Goal: Task Accomplishment & Management: Use online tool/utility

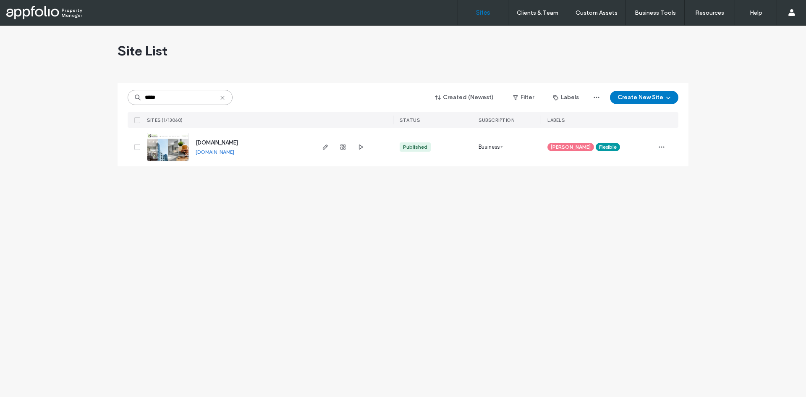
click at [184, 99] on input "*****" at bounding box center [180, 97] width 105 height 15
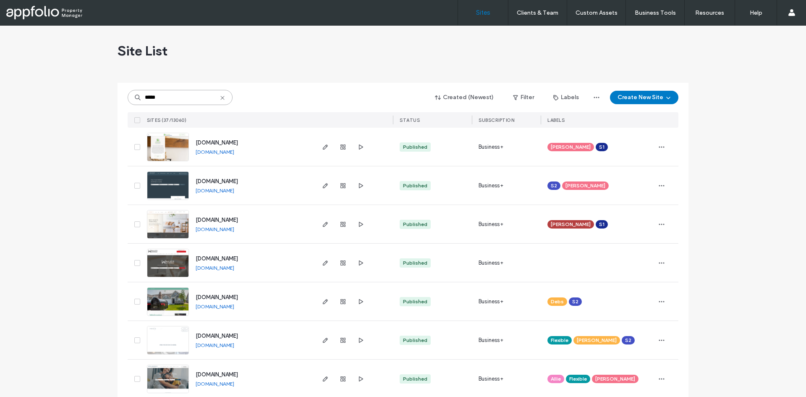
type input "*****"
drag, startPoint x: 181, startPoint y: 182, endPoint x: 195, endPoint y: 186, distance: 15.0
click at [195, 186] on div "www.rentwithseven.com www.rentwithseven.com" at bounding box center [251, 185] width 125 height 38
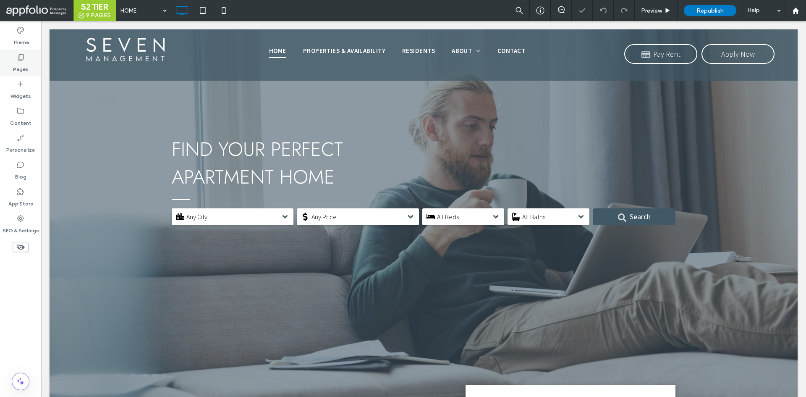
click at [24, 58] on use at bounding box center [21, 57] width 6 height 6
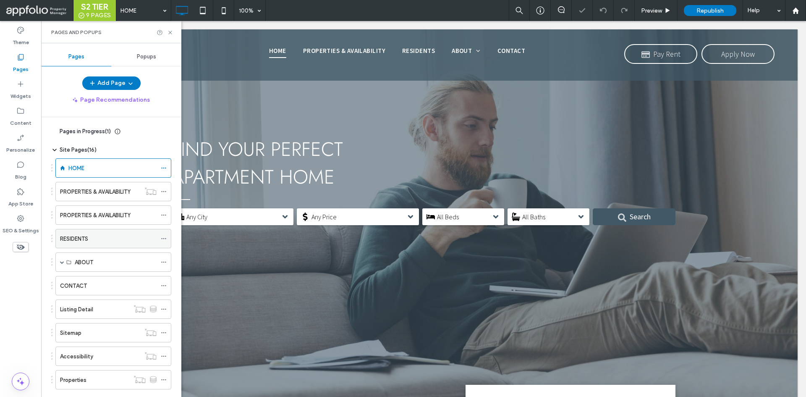
scroll to position [84, 0]
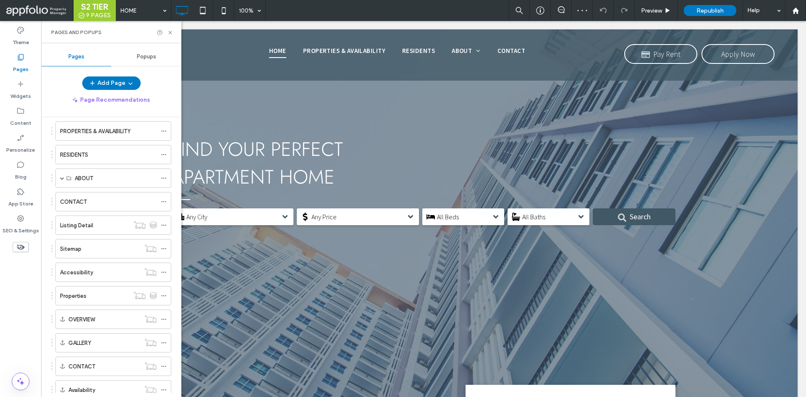
drag, startPoint x: 118, startPoint y: 291, endPoint x: 123, endPoint y: 292, distance: 5.1
click at [118, 293] on div "Properties" at bounding box center [94, 295] width 69 height 9
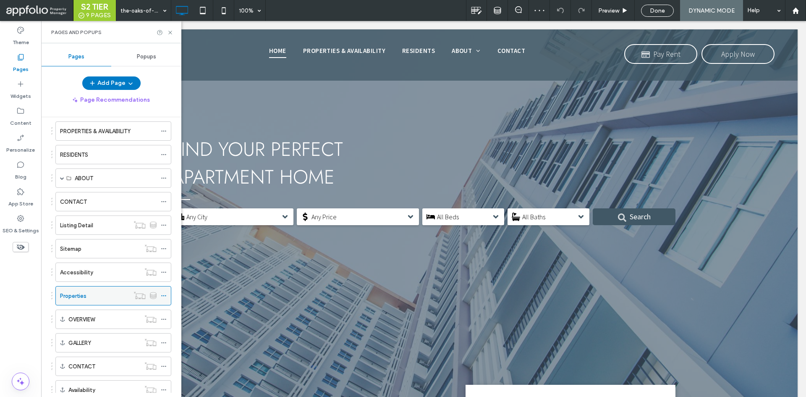
click at [165, 297] on icon at bounding box center [164, 296] width 6 height 6
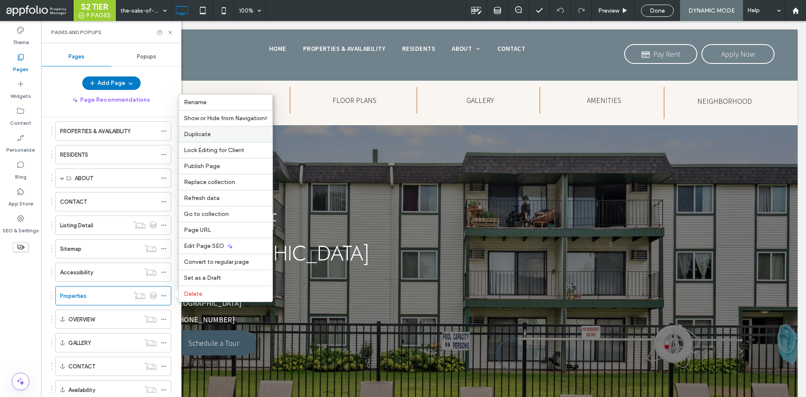
click at [223, 136] on label "Duplicate" at bounding box center [226, 134] width 84 height 7
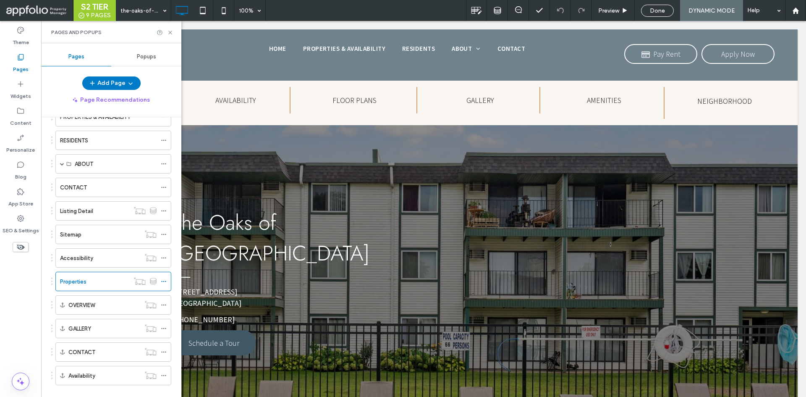
scroll to position [112, 0]
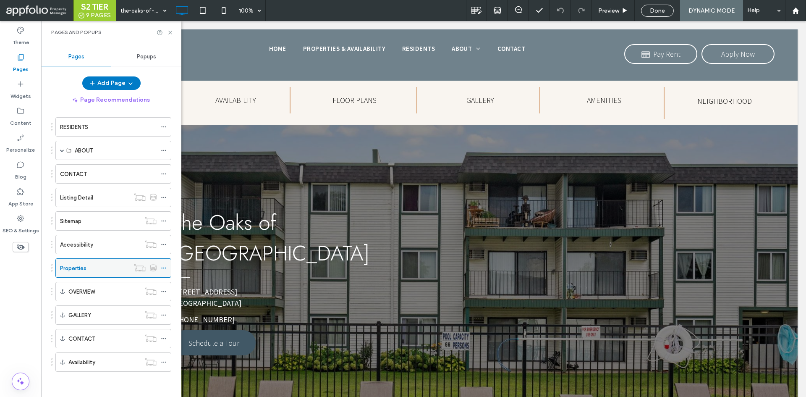
click at [167, 266] on div at bounding box center [166, 268] width 10 height 13
click at [165, 268] on icon at bounding box center [164, 268] width 6 height 6
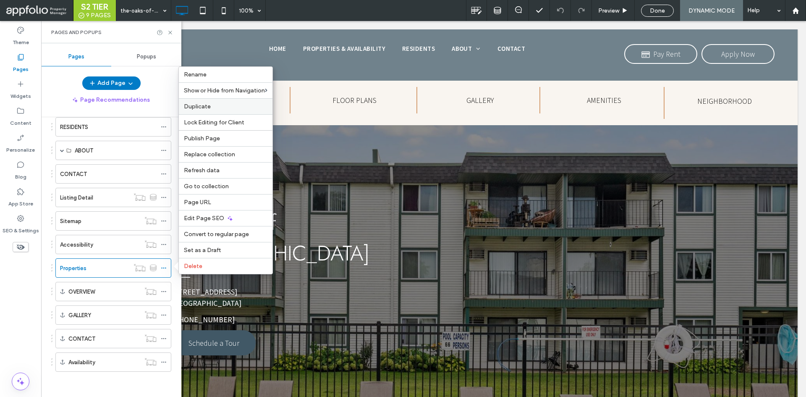
click at [246, 107] on label "Duplicate" at bounding box center [226, 106] width 84 height 7
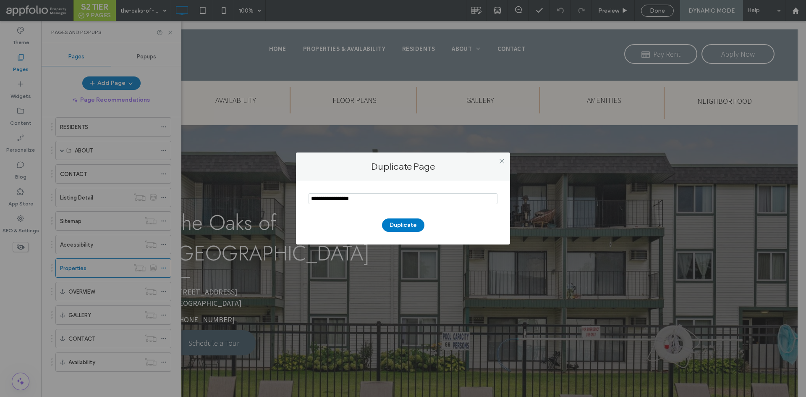
click at [442, 202] on input "notEmpty" at bounding box center [403, 198] width 189 height 11
type input "**********"
click at [400, 224] on button "Duplicate" at bounding box center [403, 224] width 42 height 13
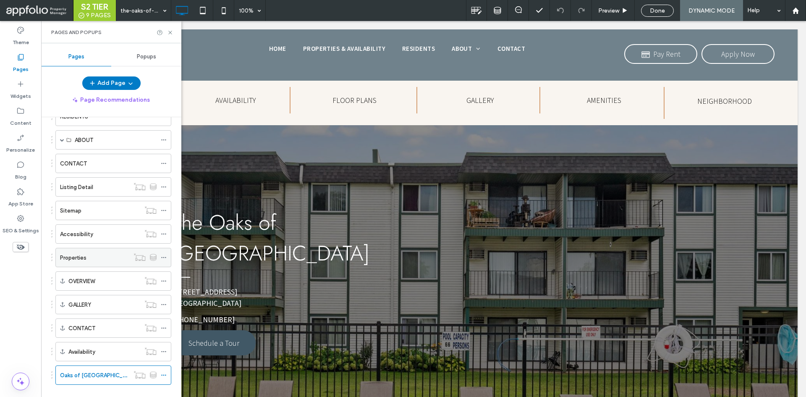
scroll to position [135, 0]
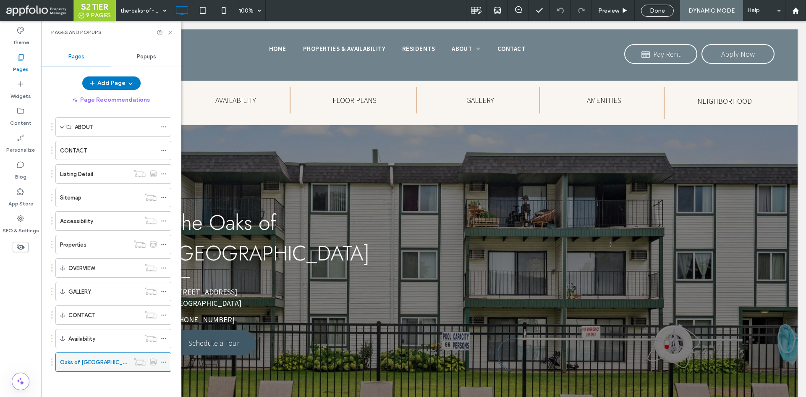
click at [164, 360] on icon at bounding box center [164, 362] width 6 height 6
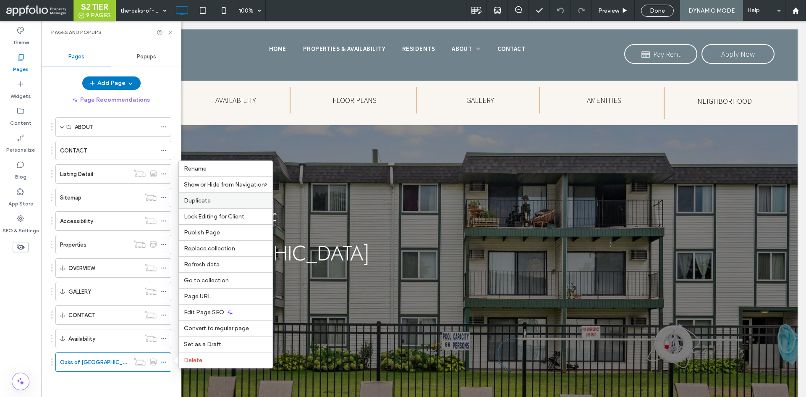
click at [226, 202] on label "Duplicate" at bounding box center [226, 200] width 84 height 7
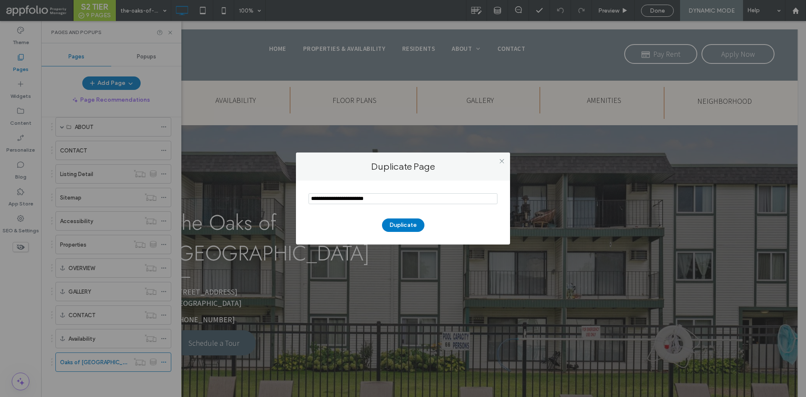
click at [377, 199] on input "notEmpty" at bounding box center [403, 198] width 189 height 11
type input "**********"
click at [408, 231] on button "Duplicate" at bounding box center [403, 224] width 42 height 13
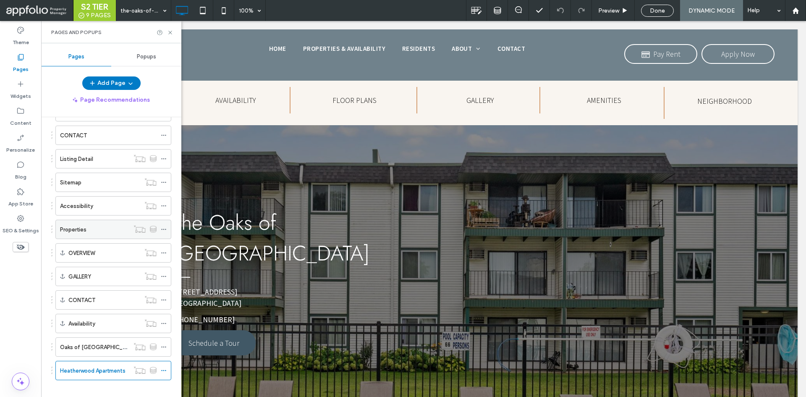
scroll to position [159, 0]
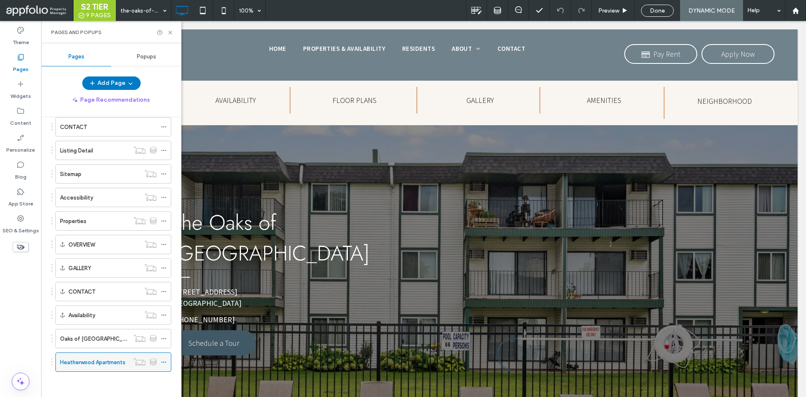
click at [165, 361] on icon at bounding box center [164, 362] width 6 height 6
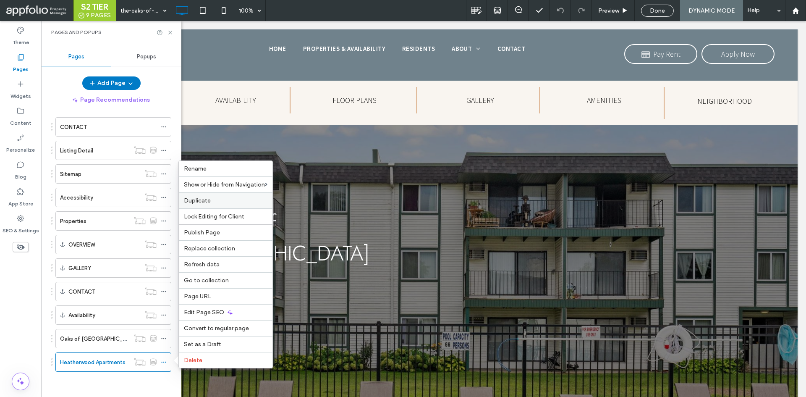
click at [230, 198] on label "Duplicate" at bounding box center [226, 200] width 84 height 7
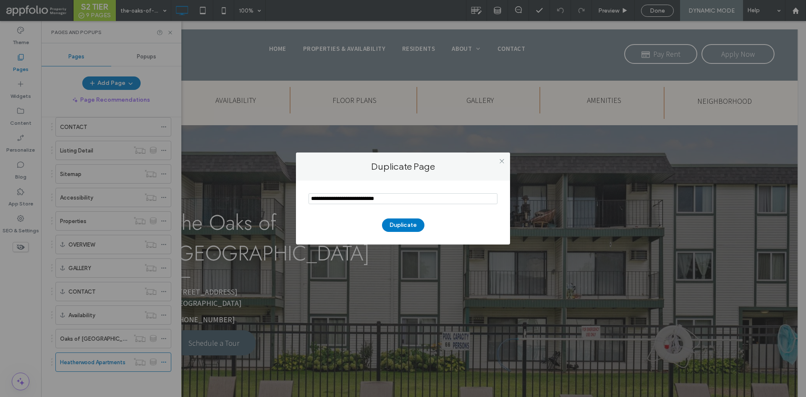
click at [409, 194] on input "notEmpty" at bounding box center [403, 198] width 189 height 11
type input "**********"
click at [403, 217] on div "Duplicate" at bounding box center [403, 221] width 189 height 22
click at [397, 217] on div "Duplicate" at bounding box center [403, 221] width 189 height 22
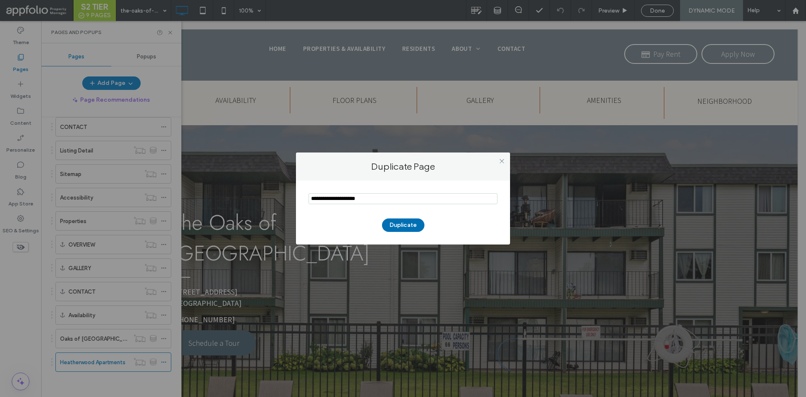
click at [385, 220] on button "Duplicate" at bounding box center [403, 224] width 42 height 13
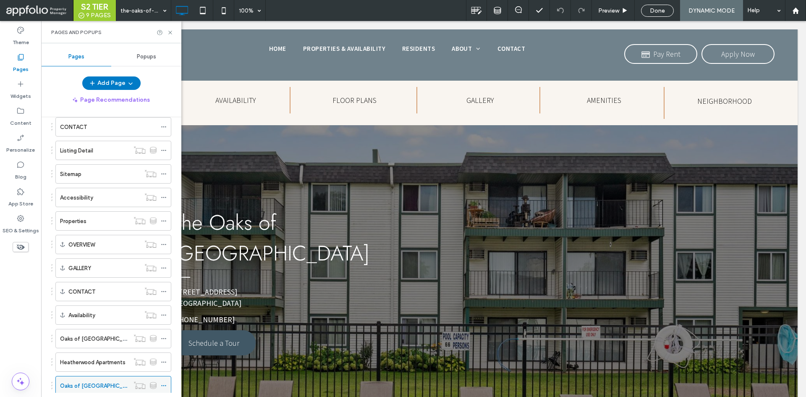
click at [167, 384] on div at bounding box center [166, 385] width 10 height 13
click at [165, 384] on icon at bounding box center [164, 385] width 6 height 6
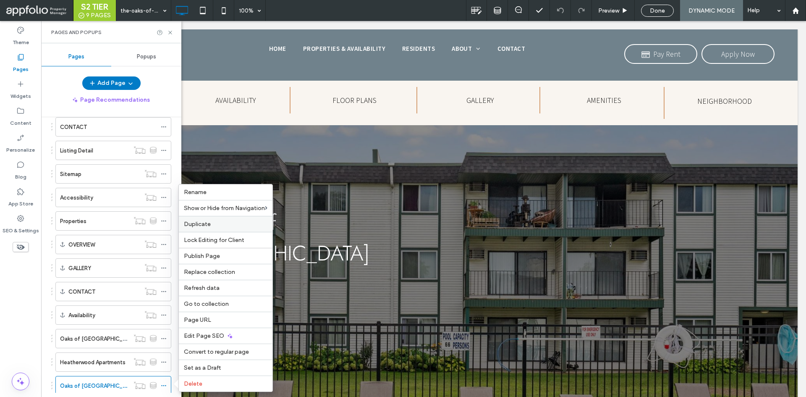
click at [228, 219] on div "Duplicate" at bounding box center [226, 224] width 94 height 16
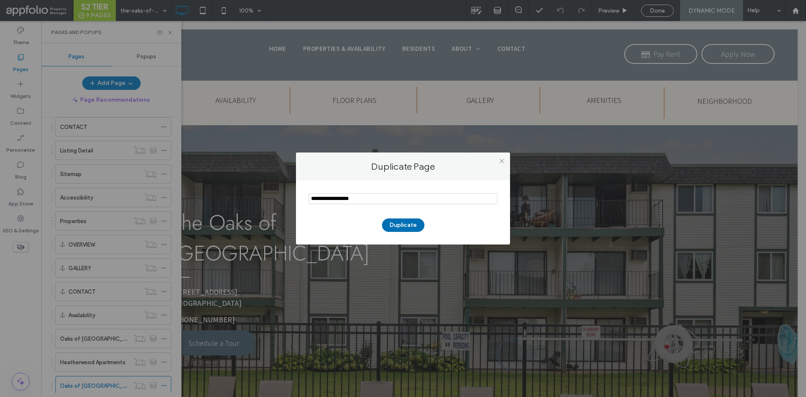
type input "**********"
click at [396, 229] on button "Duplicate" at bounding box center [403, 224] width 42 height 13
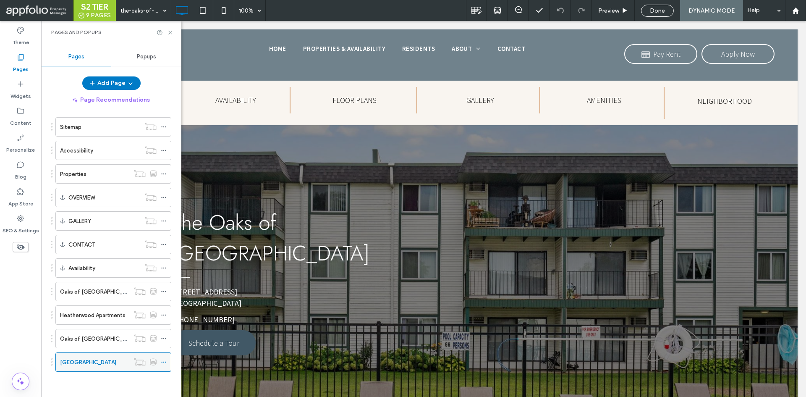
click at [168, 361] on div at bounding box center [166, 362] width 10 height 13
click at [167, 361] on div at bounding box center [166, 362] width 10 height 13
click at [166, 361] on icon at bounding box center [164, 362] width 6 height 6
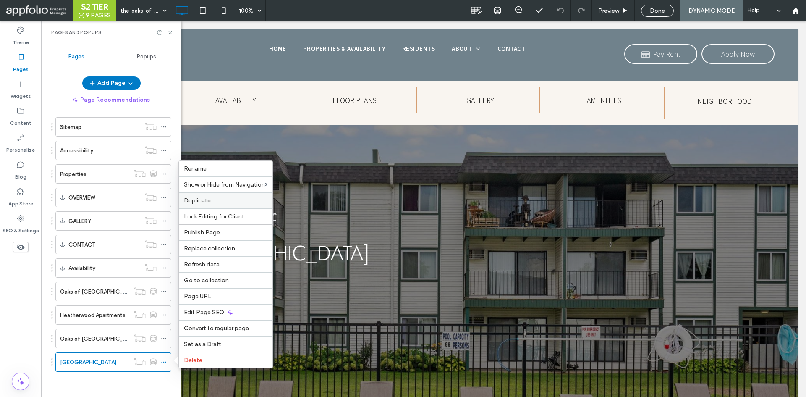
click at [250, 193] on div "Duplicate" at bounding box center [226, 200] width 94 height 16
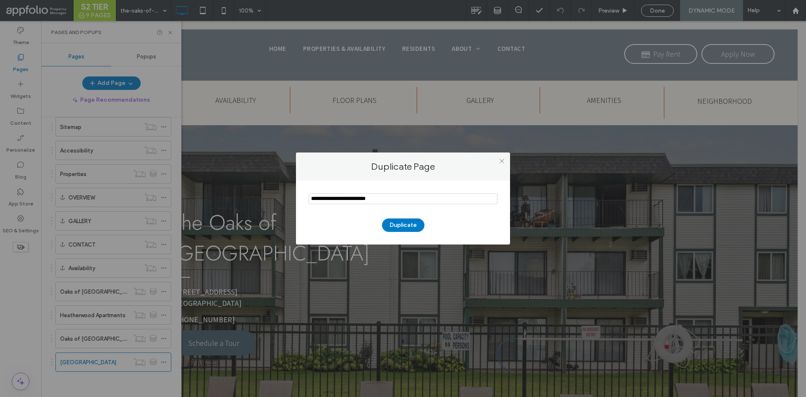
click at [401, 199] on input "notEmpty" at bounding box center [403, 198] width 189 height 11
type input "**********"
click at [419, 225] on button "Duplicate" at bounding box center [403, 224] width 42 height 13
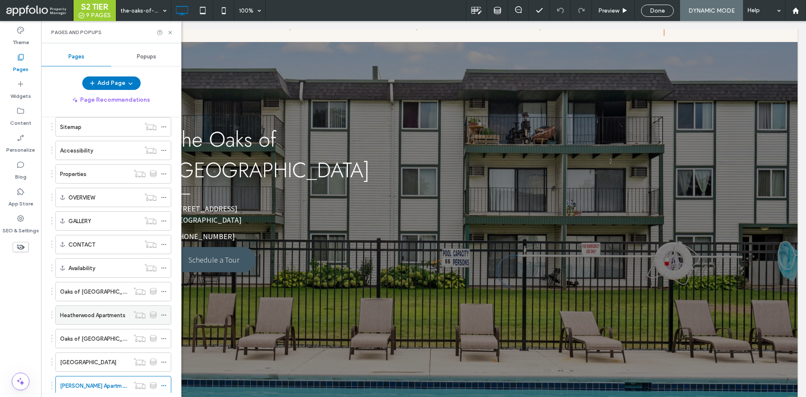
scroll to position [84, 0]
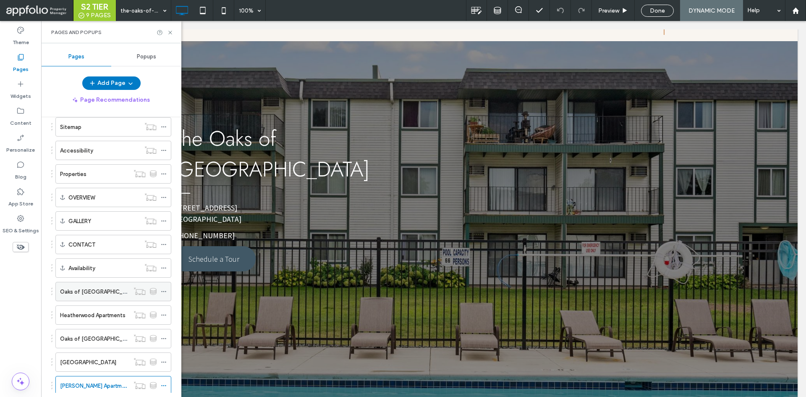
click at [116, 290] on div "Oaks of [GEOGRAPHIC_DATA]" at bounding box center [94, 291] width 69 height 9
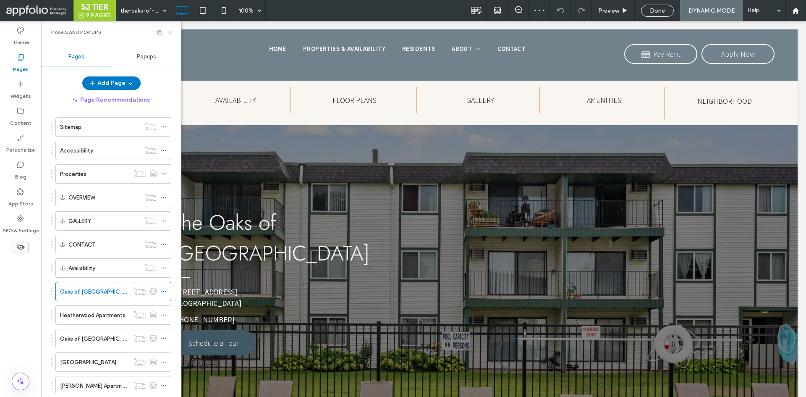
click at [171, 31] on use at bounding box center [169, 32] width 3 height 3
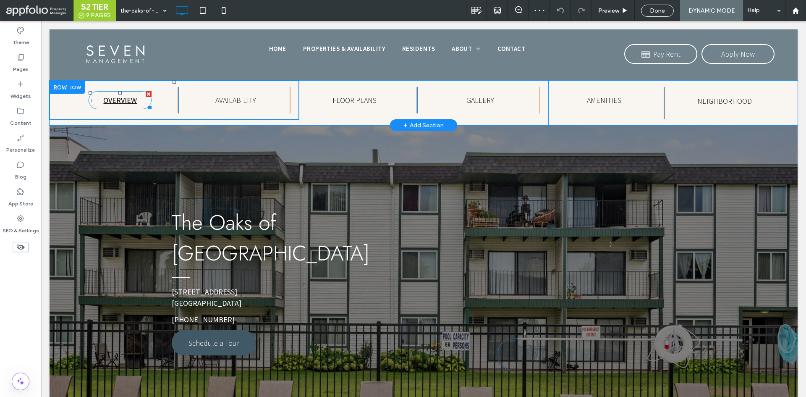
click at [115, 100] on span "OVERVIEW" at bounding box center [120, 100] width 34 height 10
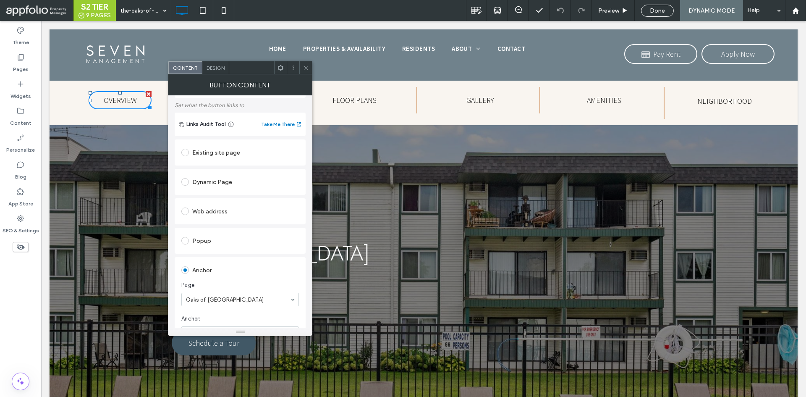
scroll to position [183, 0]
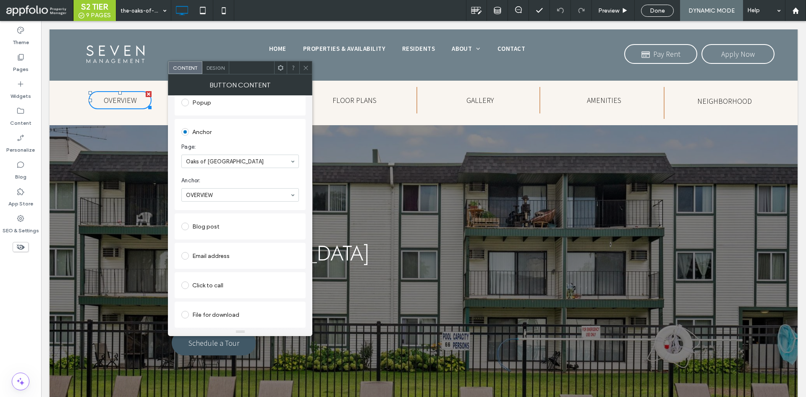
click at [307, 63] on span at bounding box center [306, 67] width 6 height 13
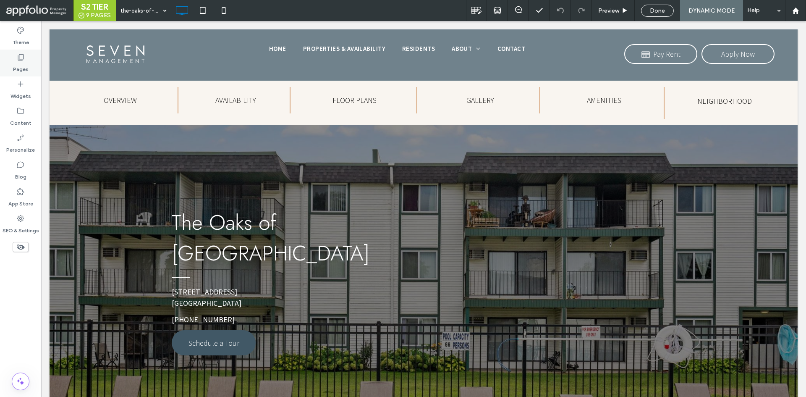
click at [26, 68] on label "Pages" at bounding box center [21, 67] width 16 height 12
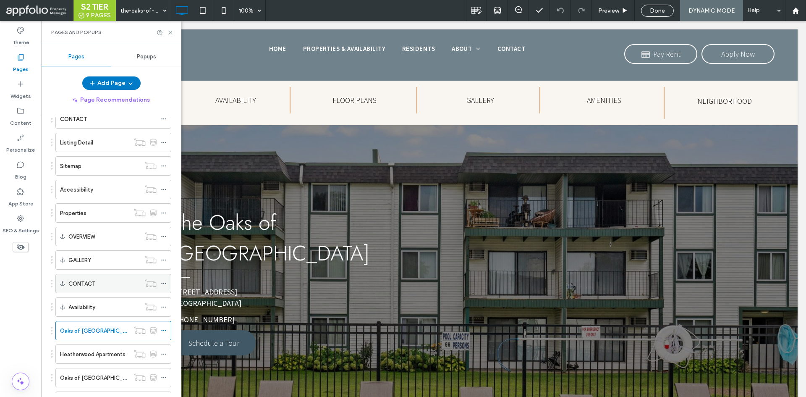
scroll to position [210, 0]
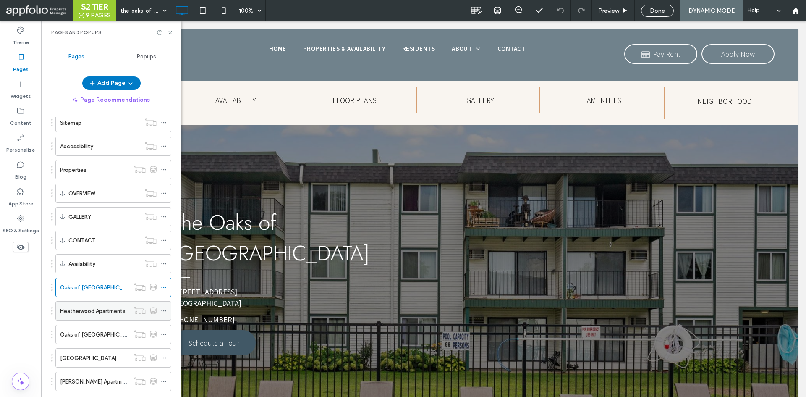
click at [107, 317] on div "Heatherwood Apartments" at bounding box center [94, 310] width 69 height 18
click at [169, 31] on div "S2 TIER 9 PAGES the-oaks-of-lakeville 100% Preview Done DYNAMIC MODE Help Site …" at bounding box center [403, 198] width 806 height 397
click at [171, 31] on use at bounding box center [169, 32] width 3 height 3
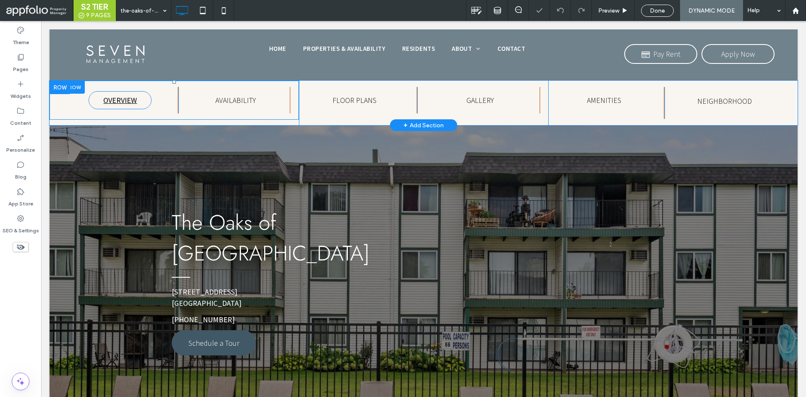
click at [122, 102] on span "OVERVIEW" at bounding box center [120, 100] width 34 height 10
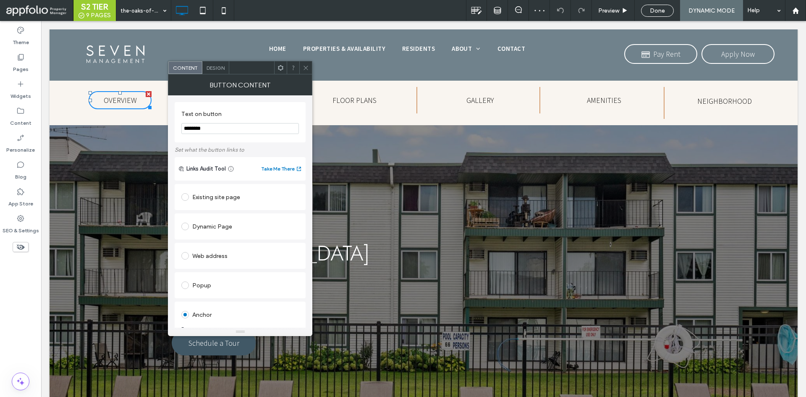
scroll to position [183, 0]
click at [306, 65] on icon at bounding box center [306, 68] width 6 height 6
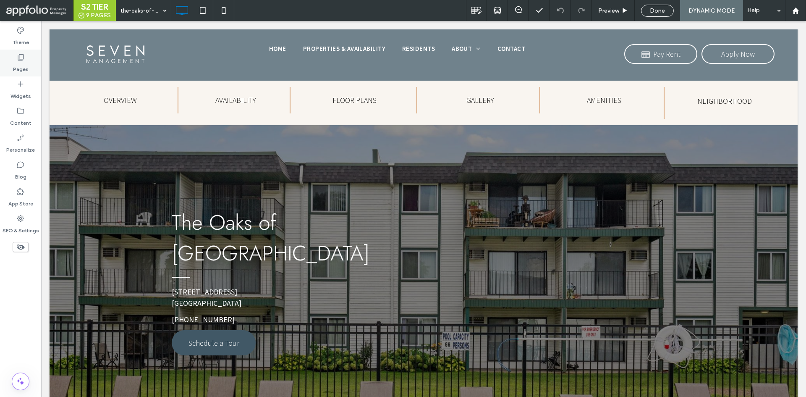
click at [23, 60] on icon at bounding box center [20, 57] width 8 height 8
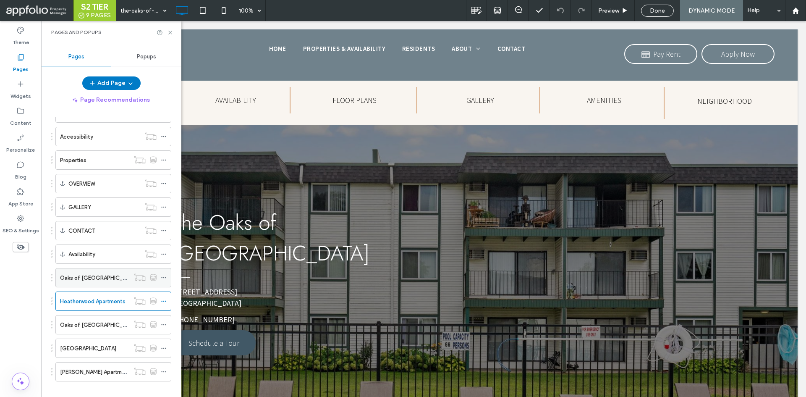
scroll to position [229, 0]
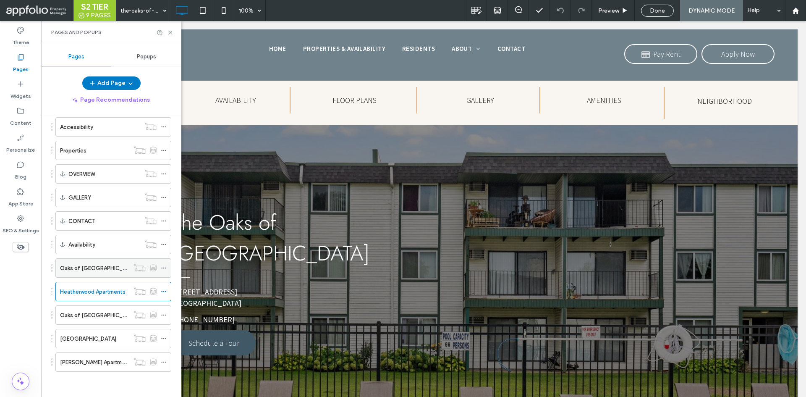
click at [167, 267] on div at bounding box center [166, 268] width 10 height 13
click at [165, 268] on icon at bounding box center [164, 268] width 6 height 6
click at [90, 275] on div "Oaks of [GEOGRAPHIC_DATA]" at bounding box center [94, 268] width 69 height 18
click at [164, 269] on icon at bounding box center [164, 268] width 6 height 6
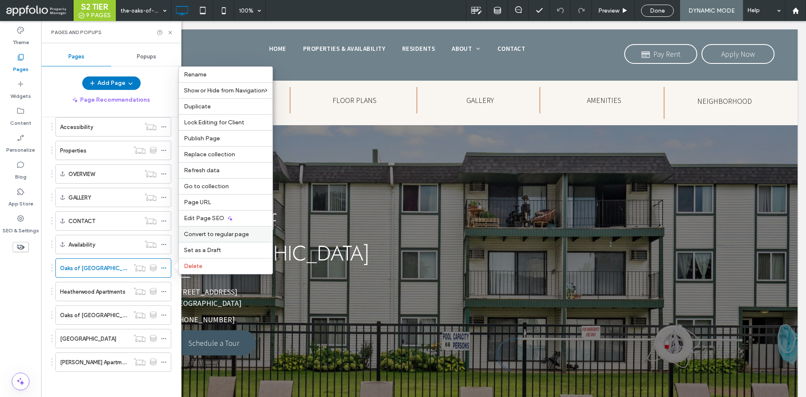
click at [237, 236] on span "Convert to regular page" at bounding box center [216, 233] width 65 height 7
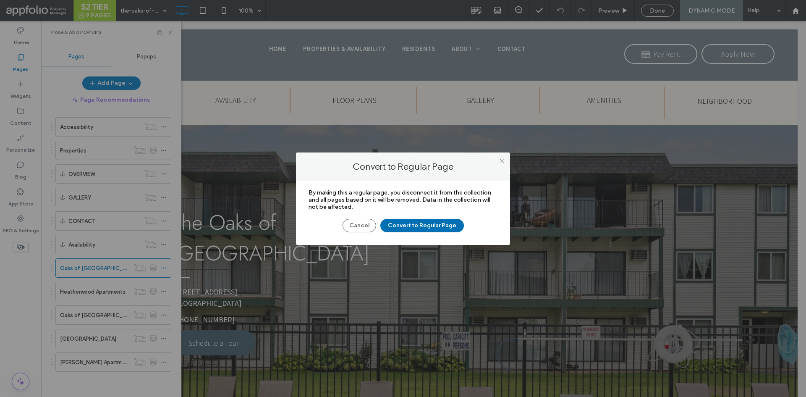
click at [414, 222] on button "Convert to Regular Page" at bounding box center [422, 225] width 84 height 13
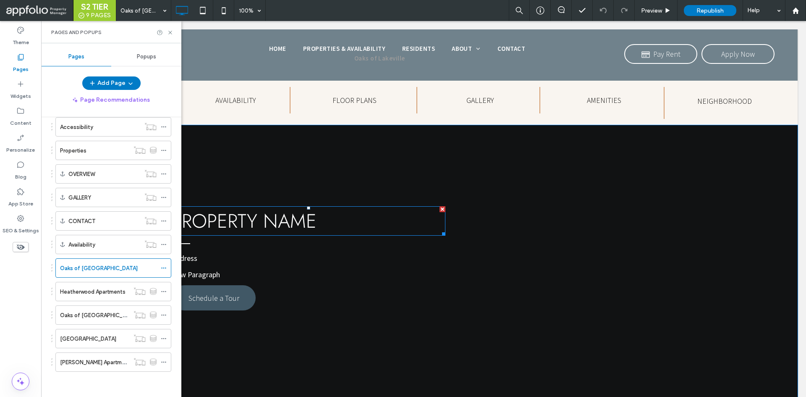
click at [237, 221] on span "Property Name" at bounding box center [244, 221] width 145 height 28
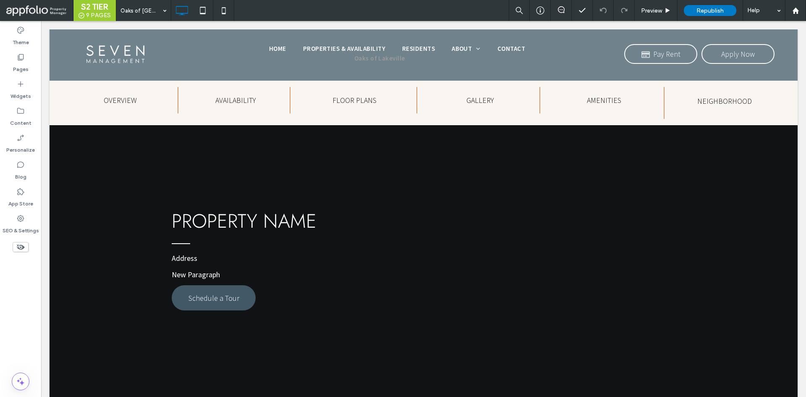
click at [270, 214] on span "Property Name" at bounding box center [244, 221] width 145 height 28
click at [278, 228] on span "Property Name" at bounding box center [244, 221] width 145 height 28
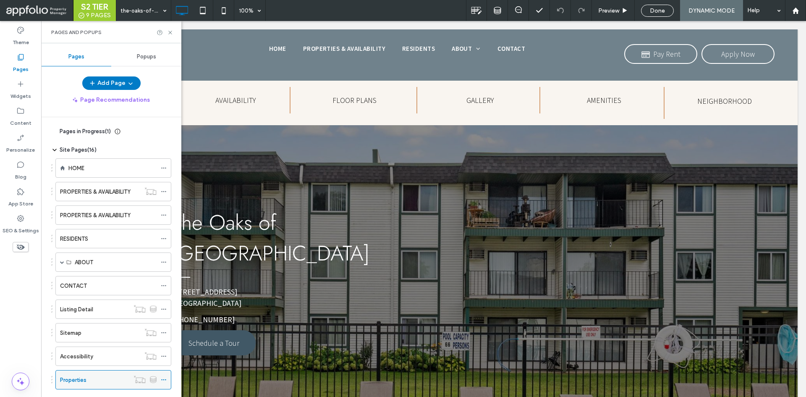
scroll to position [84, 0]
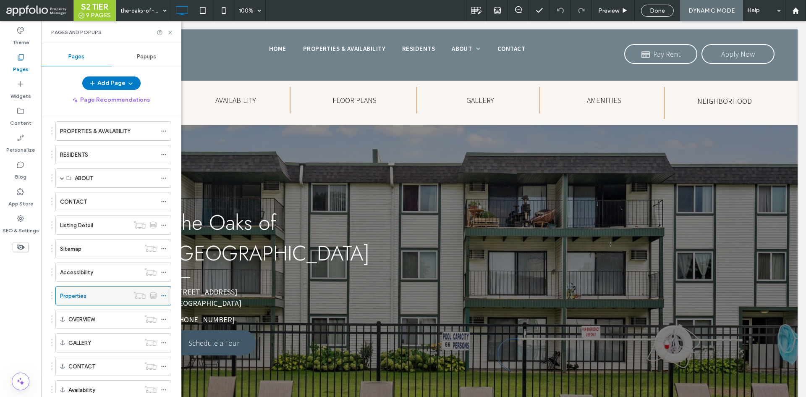
click at [107, 296] on div "Properties" at bounding box center [94, 295] width 69 height 9
click at [171, 31] on use at bounding box center [169, 32] width 3 height 3
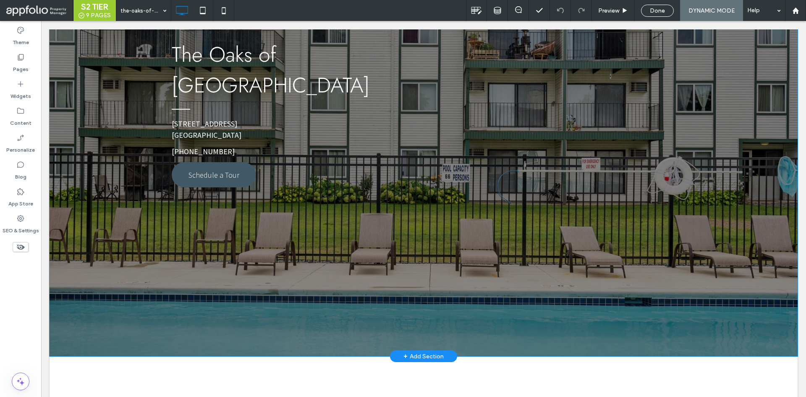
scroll to position [126, 0]
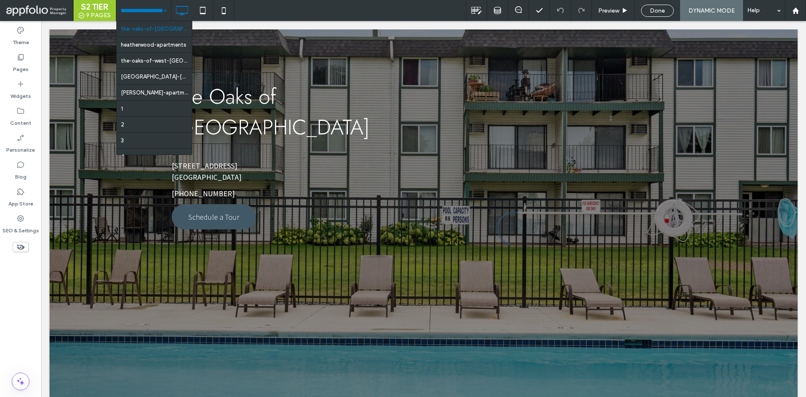
drag, startPoint x: 144, startPoint y: 15, endPoint x: 149, endPoint y: 16, distance: 6.0
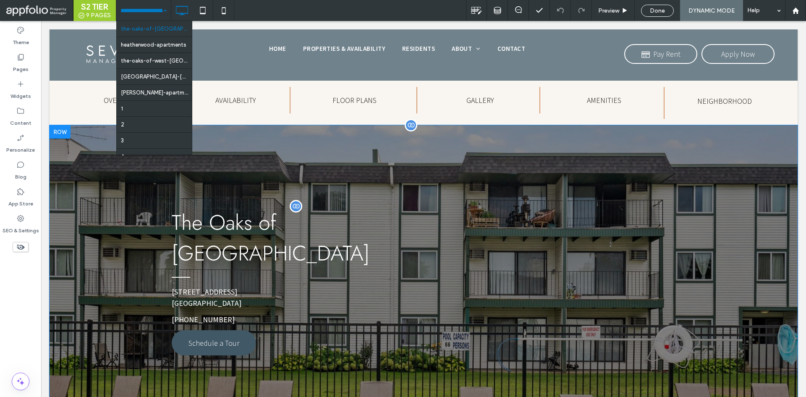
scroll to position [0, 0]
click at [243, 222] on div "The Oaks of [GEOGRAPHIC_DATA]" at bounding box center [309, 237] width 274 height 63
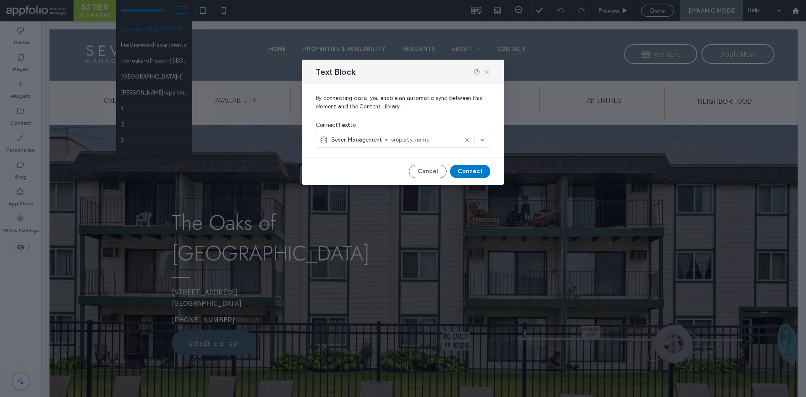
click at [484, 71] on icon at bounding box center [487, 71] width 7 height 7
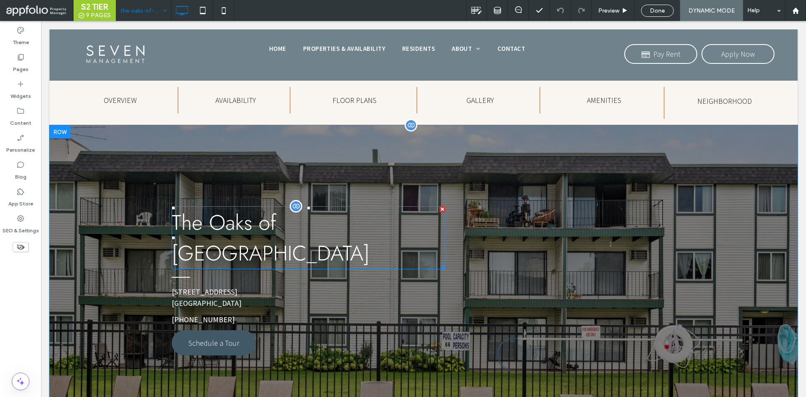
click at [290, 225] on div "The Oaks of [GEOGRAPHIC_DATA]" at bounding box center [309, 237] width 274 height 63
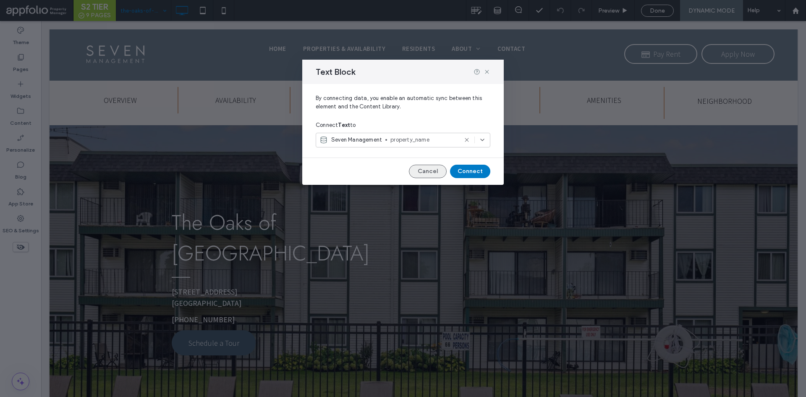
click at [434, 165] on button "Cancel" at bounding box center [428, 171] width 38 height 13
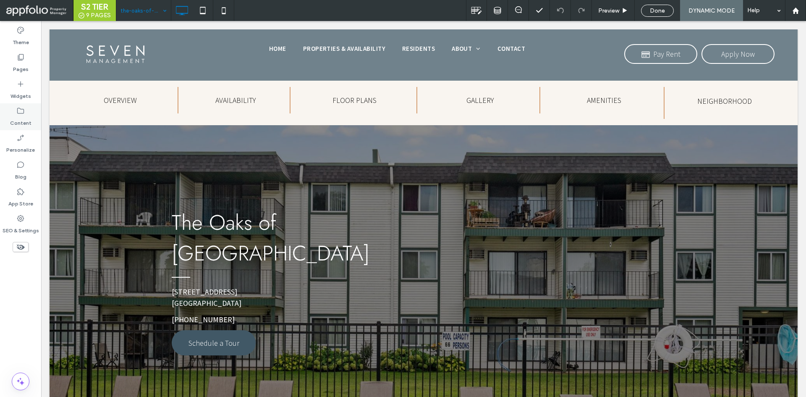
click at [21, 108] on icon at bounding box center [20, 111] width 8 height 8
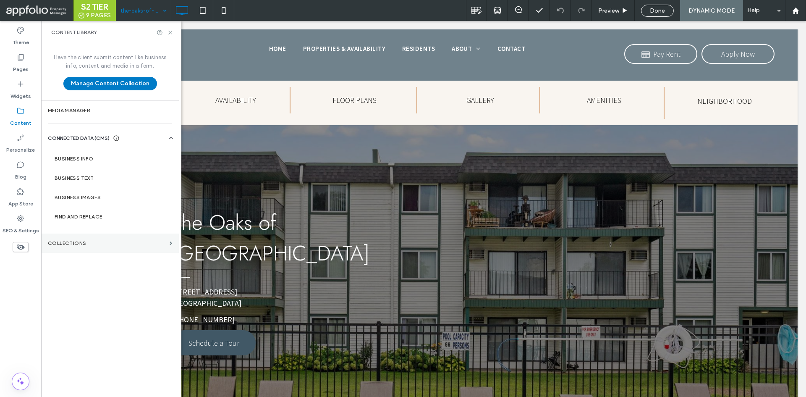
click at [100, 242] on label "Collections" at bounding box center [107, 243] width 118 height 6
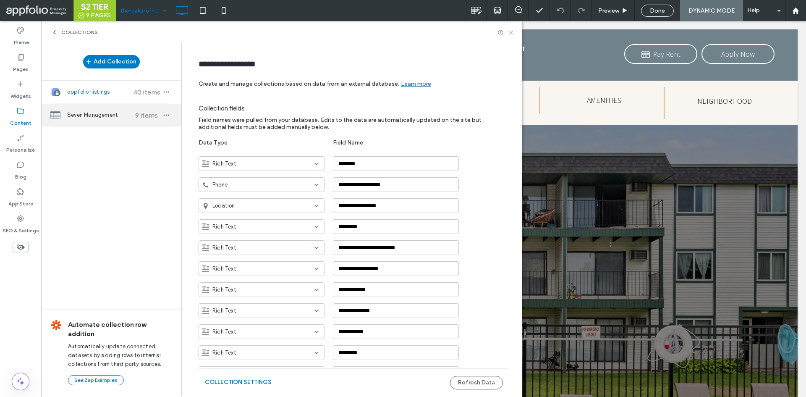
click at [87, 107] on div "Seven Management 9 items" at bounding box center [111, 115] width 140 height 23
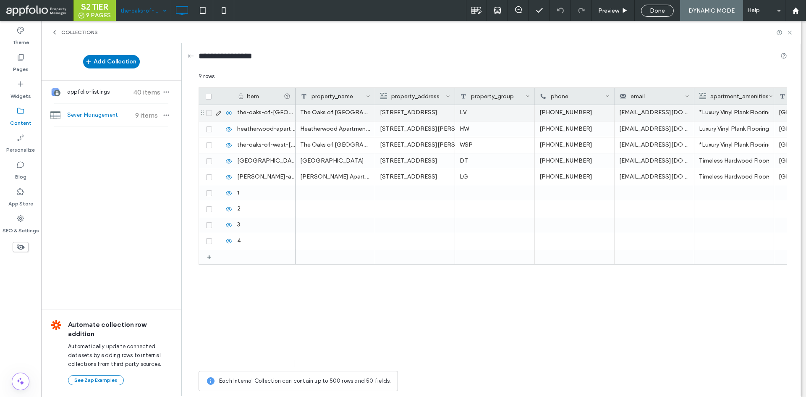
click at [341, 115] on div "The Oaks of [GEOGRAPHIC_DATA]" at bounding box center [336, 113] width 80 height 16
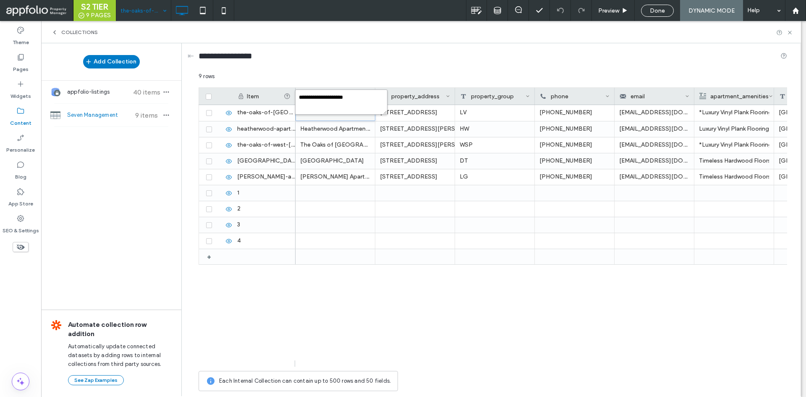
click at [343, 107] on textarea "**********" at bounding box center [341, 101] width 92 height 25
click at [419, 112] on div "20464 Iberia Ave Lakeville, MN 55044" at bounding box center [415, 120] width 70 height 30
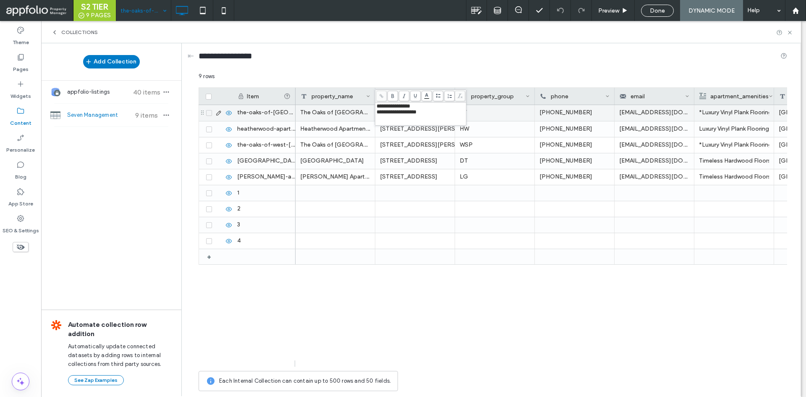
click at [508, 110] on div "LV" at bounding box center [495, 113] width 80 height 16
click at [558, 113] on div "[PHONE_NUMBER]" at bounding box center [575, 113] width 80 height 16
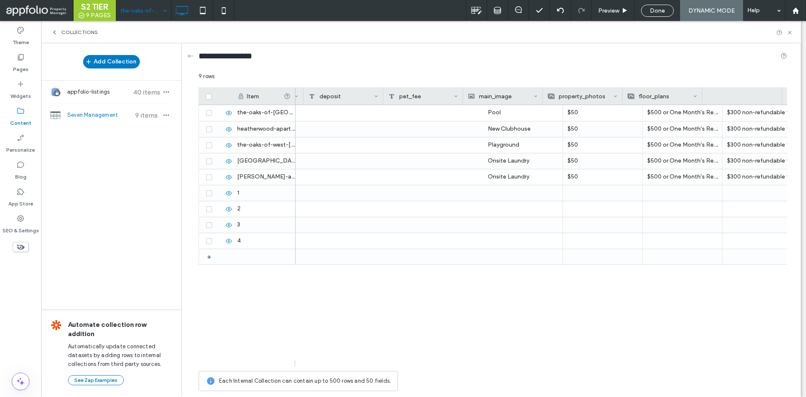
scroll to position [0, 1611]
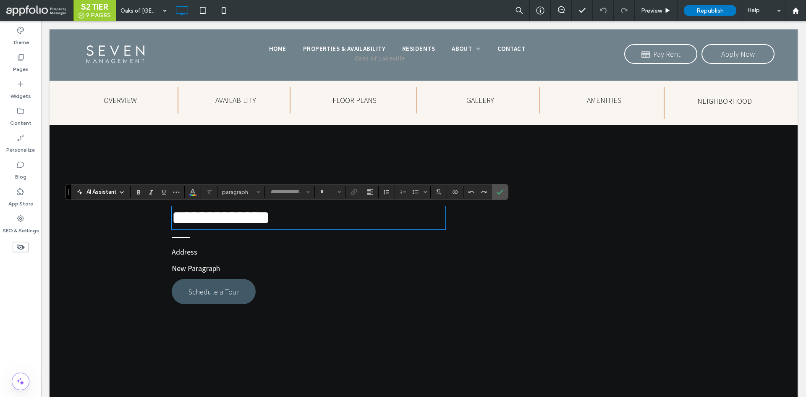
type input "****"
type input "**"
click at [197, 257] on p "Address" at bounding box center [424, 251] width 504 height 11
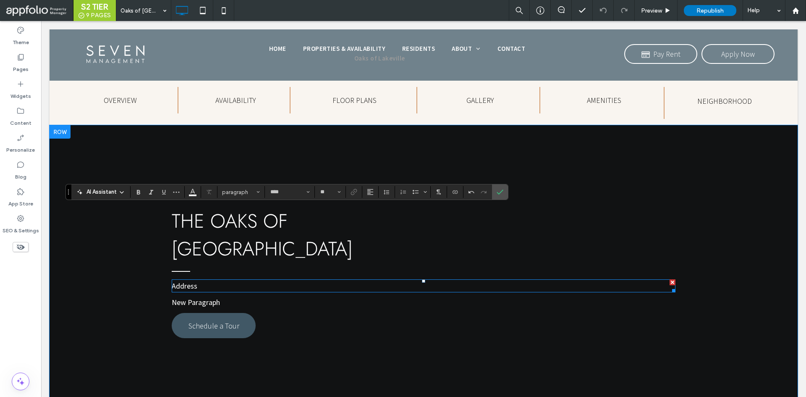
click at [197, 280] on p "Address" at bounding box center [424, 285] width 504 height 11
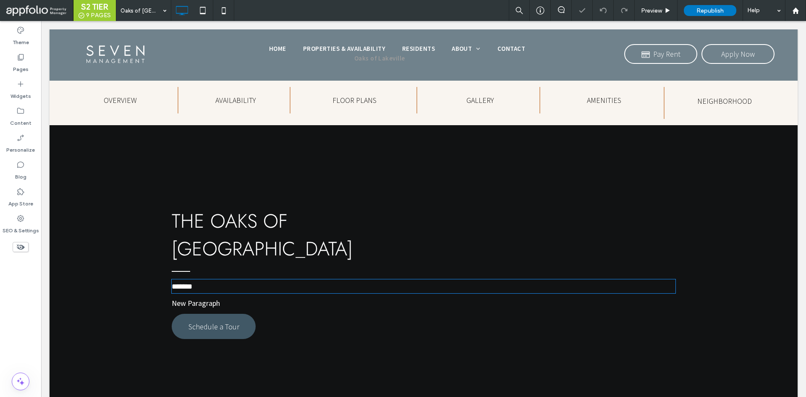
type input "**********"
type input "**"
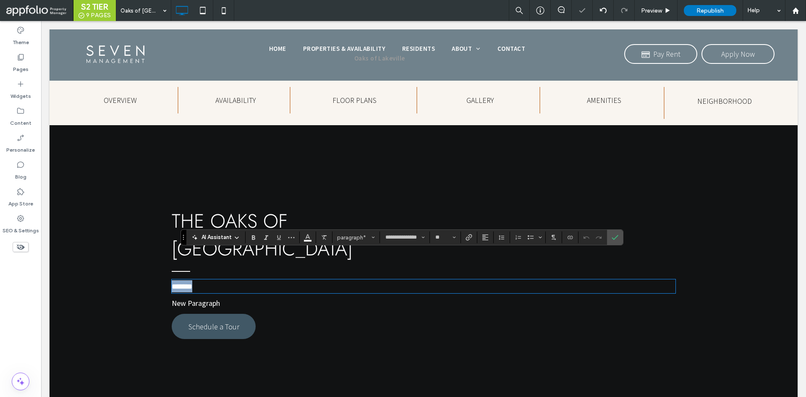
paste div
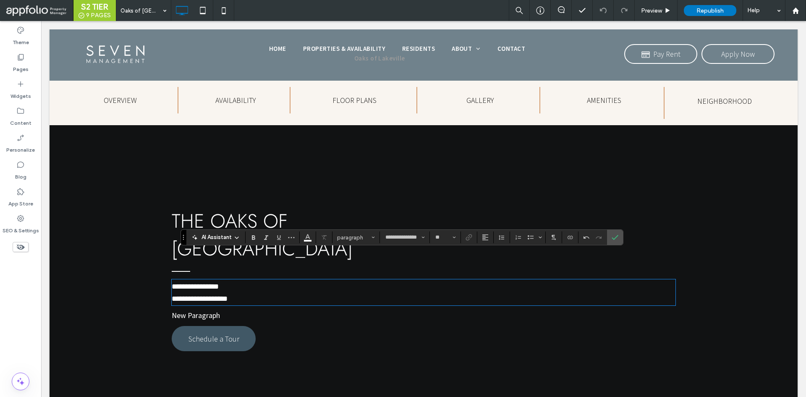
click at [239, 309] on p "New Paragraph" at bounding box center [424, 314] width 504 height 11
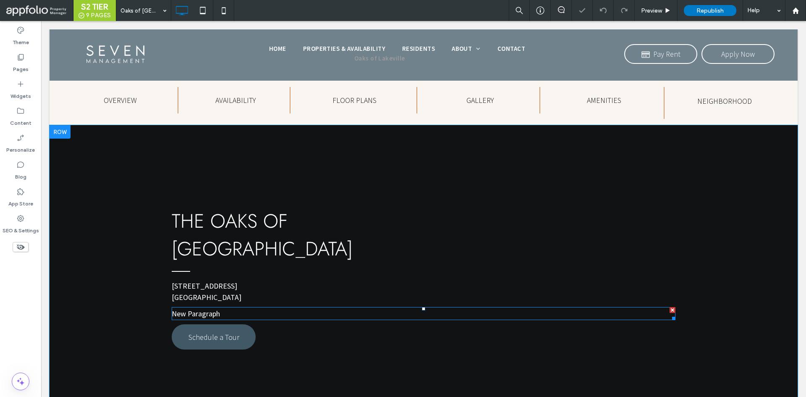
click at [227, 308] on p "New Paragraph" at bounding box center [424, 313] width 504 height 11
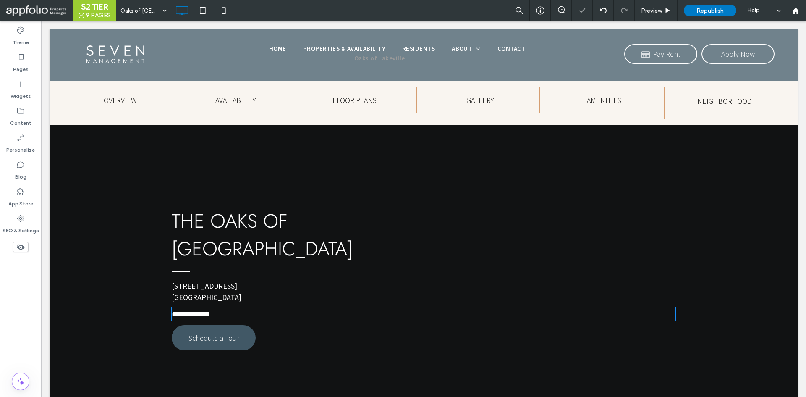
type input "**********"
type input "**"
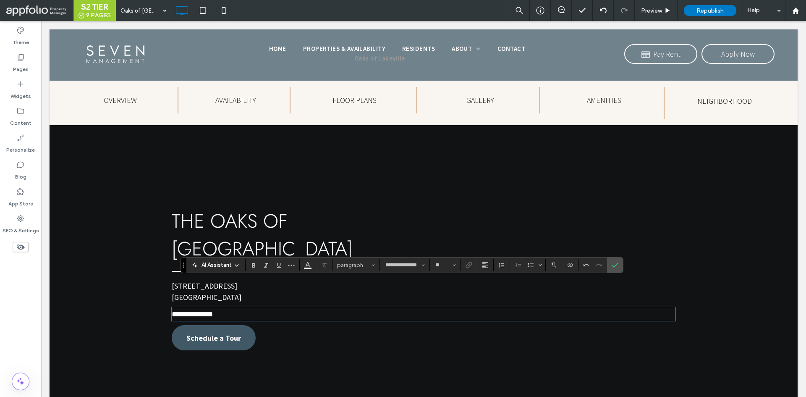
click at [215, 333] on span "Schedule a Tour" at bounding box center [213, 338] width 55 height 10
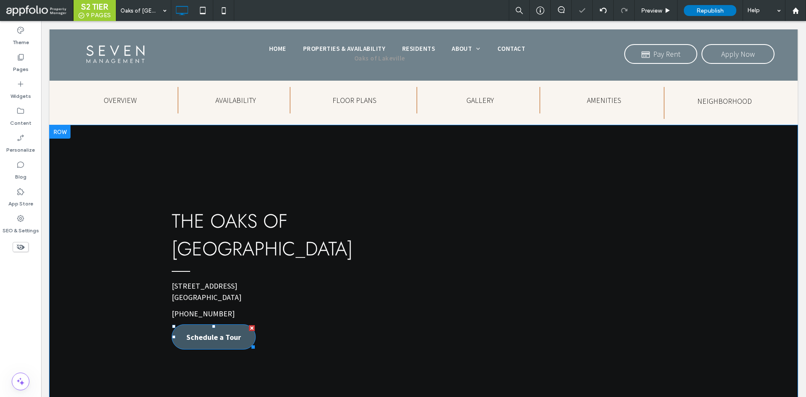
click at [215, 332] on span "Schedule a Tour" at bounding box center [213, 337] width 55 height 10
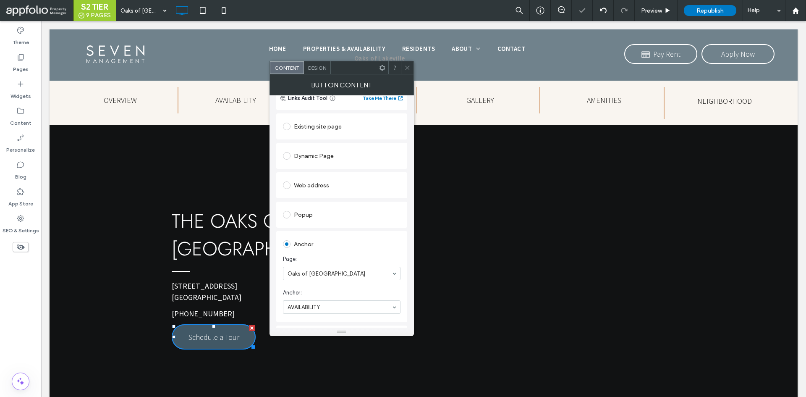
scroll to position [84, 0]
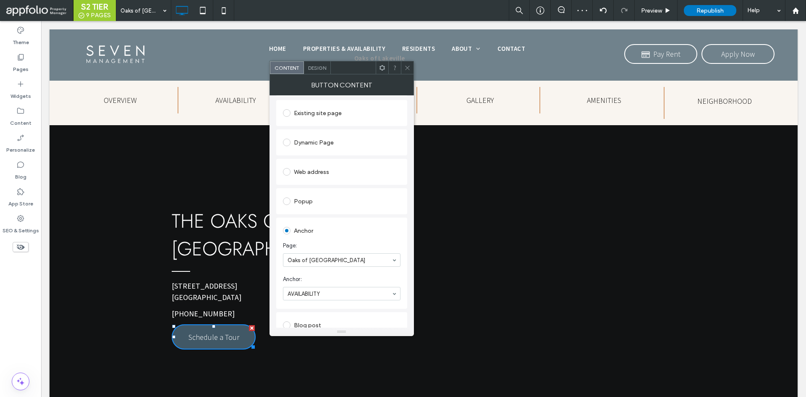
drag, startPoint x: 408, startPoint y: 68, endPoint x: 403, endPoint y: 70, distance: 5.2
click at [408, 68] on icon at bounding box center [407, 68] width 6 height 6
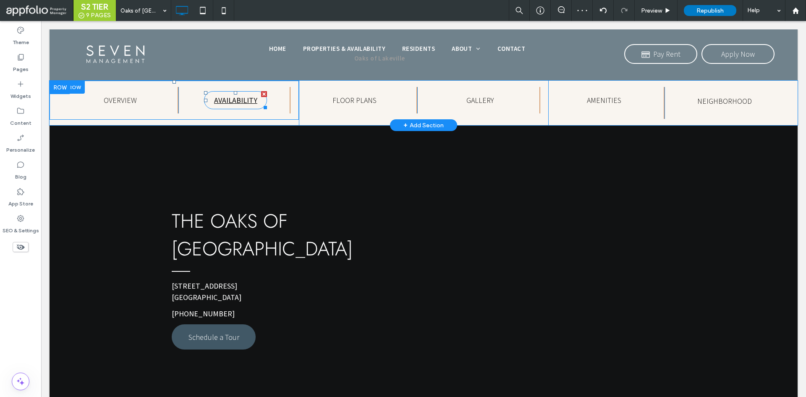
click at [226, 102] on span "AVAILABILITY" at bounding box center [235, 100] width 43 height 10
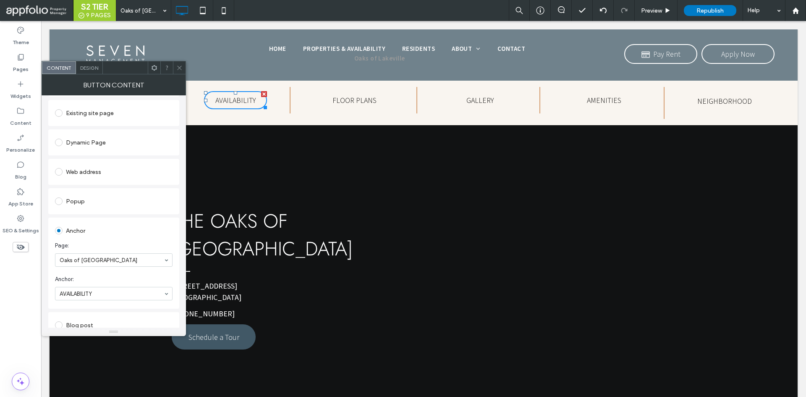
drag, startPoint x: 181, startPoint y: 67, endPoint x: 184, endPoint y: 97, distance: 30.5
click at [181, 67] on icon at bounding box center [179, 68] width 6 height 6
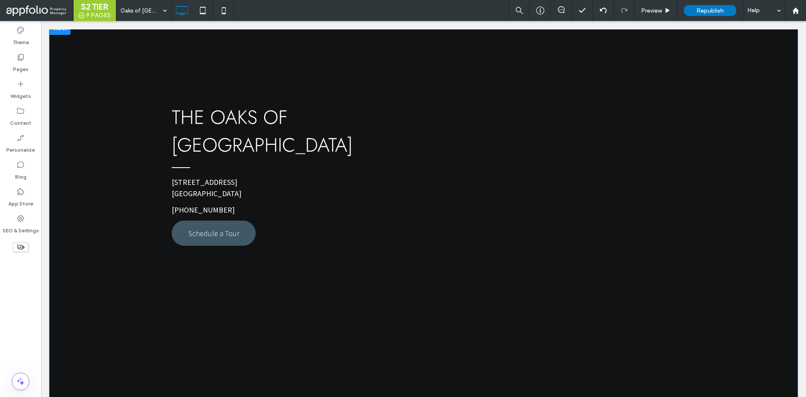
scroll to position [0, 0]
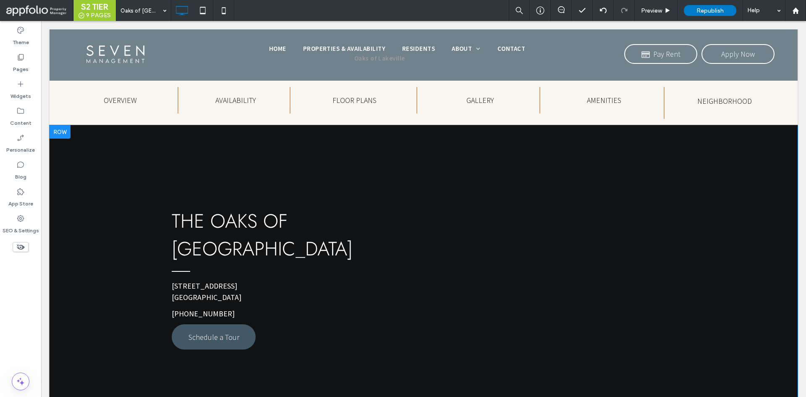
click at [78, 149] on div "The Oaks of Lakeville 20464 Iberia Ave Lakeville, MN 55044 (952) 469-3646 Sched…" at bounding box center [424, 321] width 748 height 393
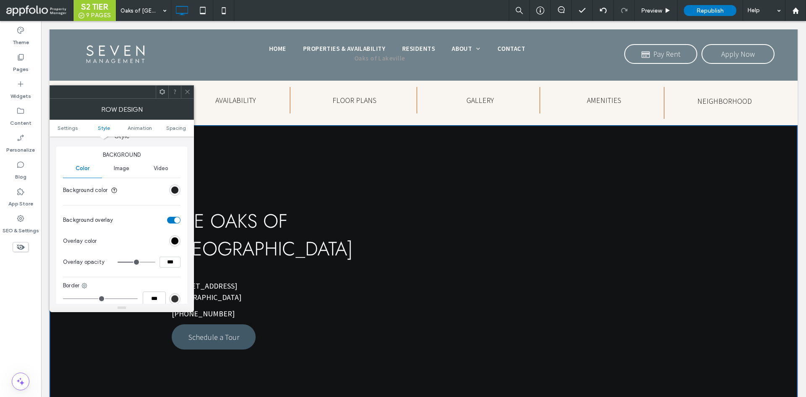
scroll to position [84, 0]
click at [118, 178] on div "Color Image Video Background color" at bounding box center [122, 181] width 118 height 42
click at [119, 173] on div "Image" at bounding box center [121, 169] width 39 height 18
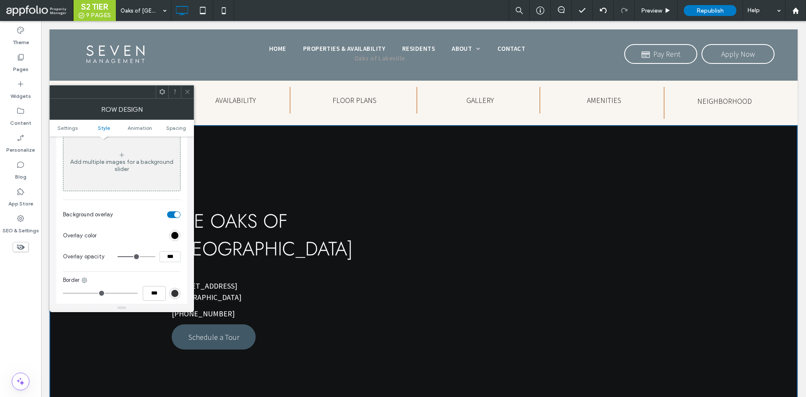
scroll to position [126, 0]
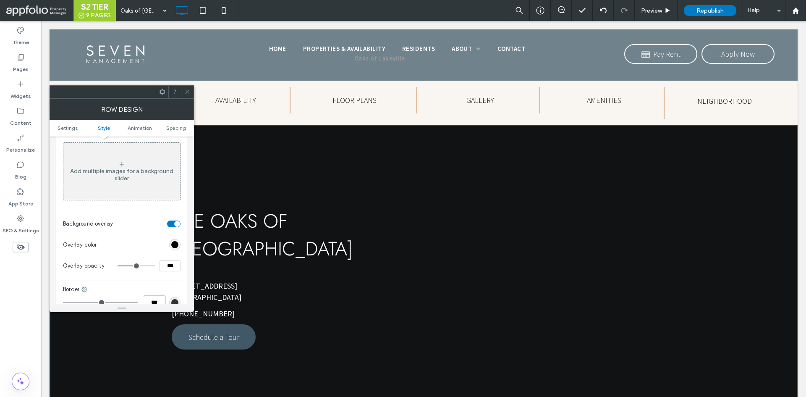
click at [118, 175] on div "Add multiple images for a background slider" at bounding box center [121, 174] width 117 height 14
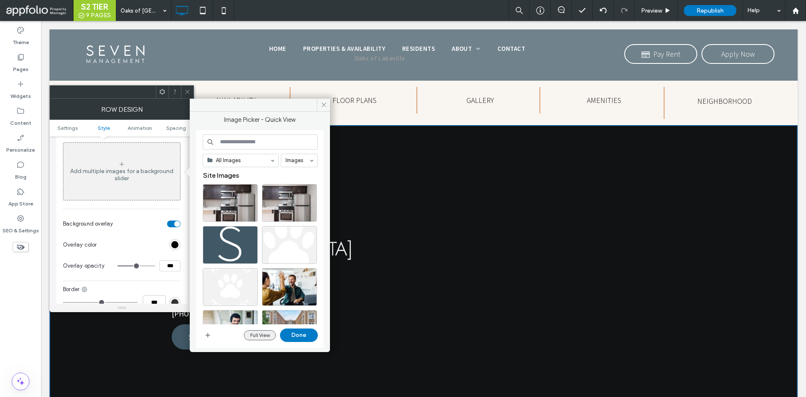
click at [253, 335] on button "Full View" at bounding box center [260, 335] width 32 height 10
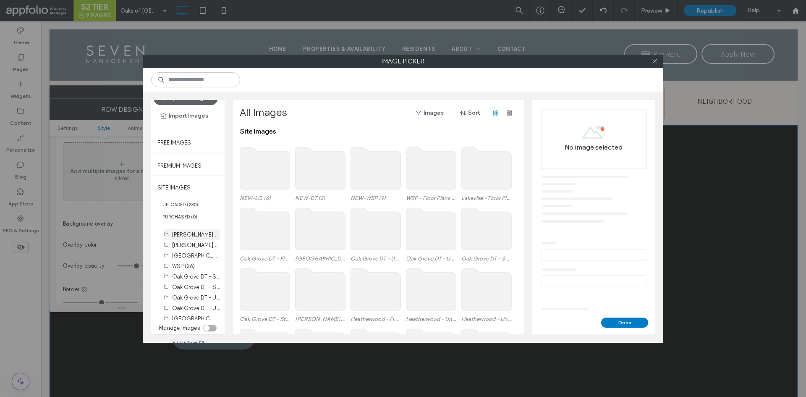
scroll to position [55, 0]
click at [186, 272] on label "Lakeville - Exterior (16)" at bounding box center [216, 271] width 89 height 8
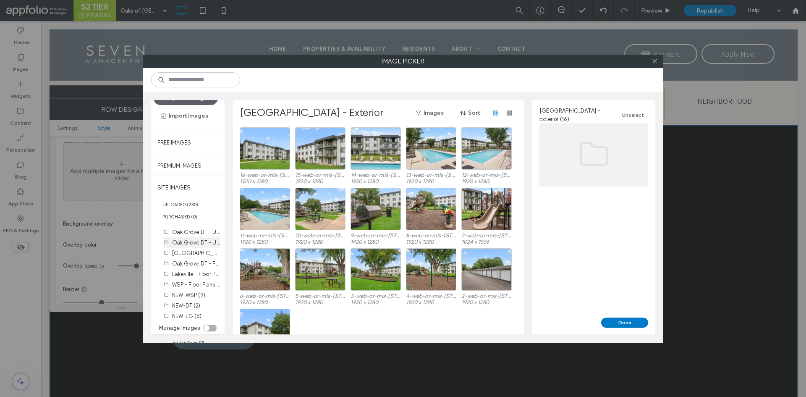
scroll to position [139, 0]
click at [378, 137] on div "Select" at bounding box center [376, 148] width 50 height 42
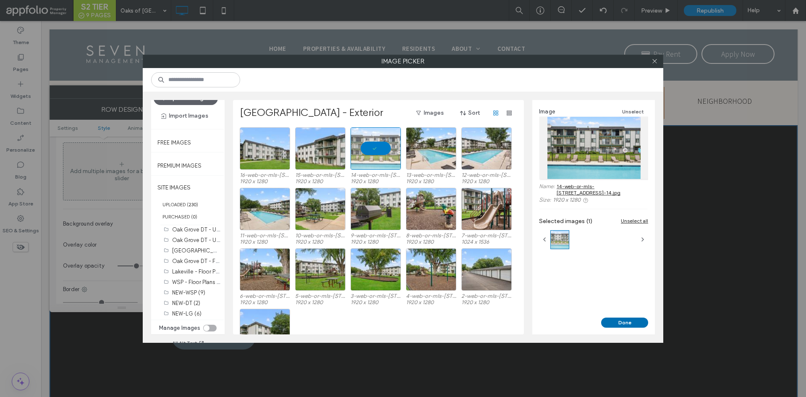
click at [616, 321] on button "Done" at bounding box center [624, 322] width 47 height 10
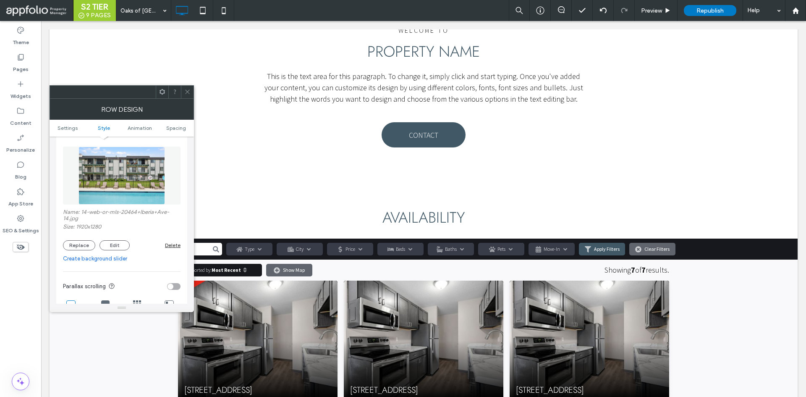
scroll to position [588, 0]
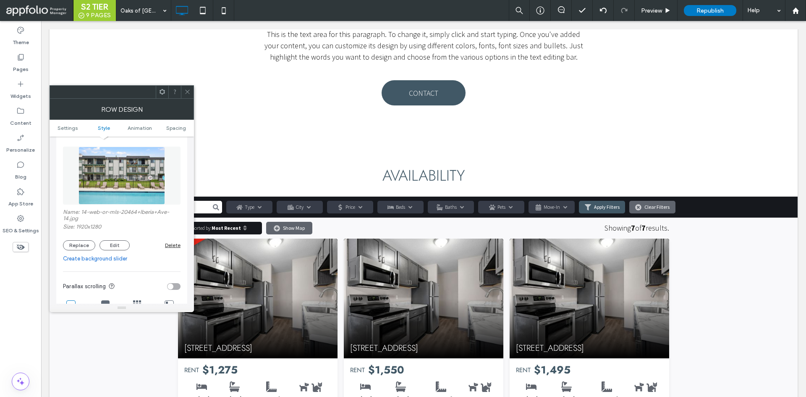
drag, startPoint x: 187, startPoint y: 88, endPoint x: 185, endPoint y: 97, distance: 9.0
click at [187, 88] on span at bounding box center [187, 92] width 6 height 13
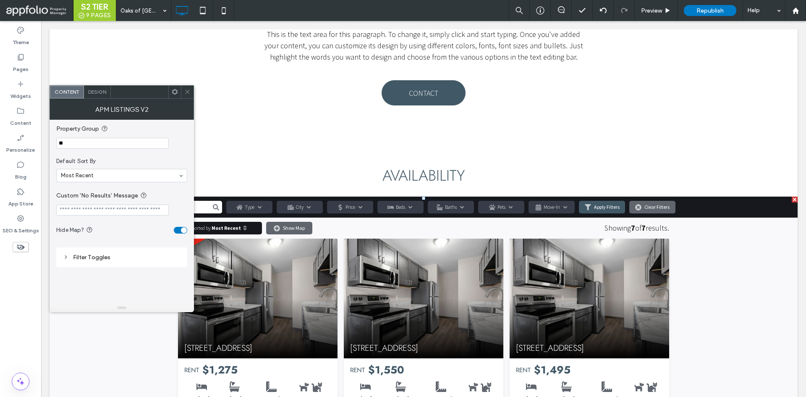
click at [192, 90] on div at bounding box center [187, 92] width 13 height 13
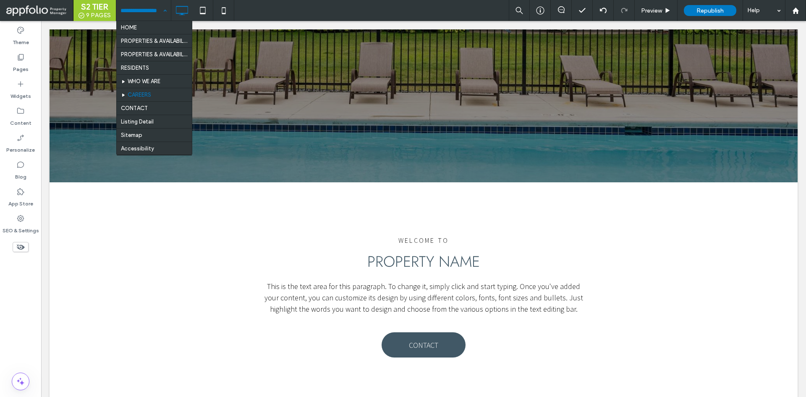
scroll to position [80, 0]
click at [150, 10] on input at bounding box center [141, 10] width 42 height 21
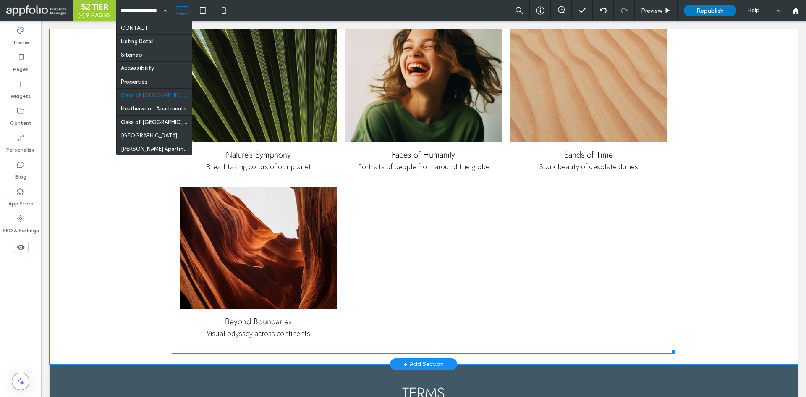
scroll to position [1511, 0]
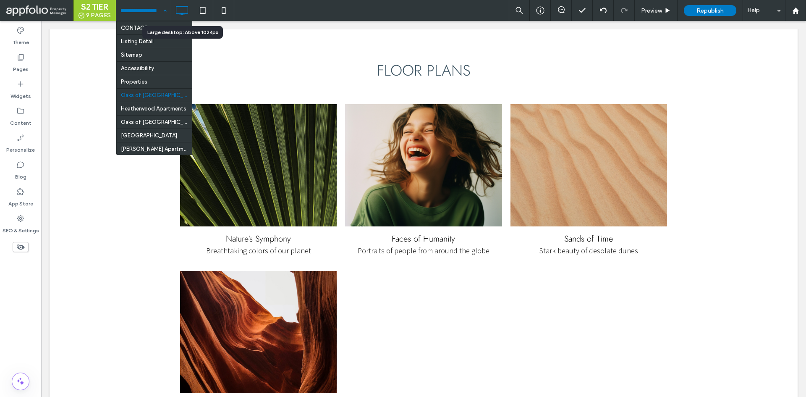
click at [162, 8] on div "HOME PROPERTIES & AVAILABILITY PROPERTIES & AVAILABILITY RESIDENTS WHO WE ARE C…" at bounding box center [143, 10] width 55 height 21
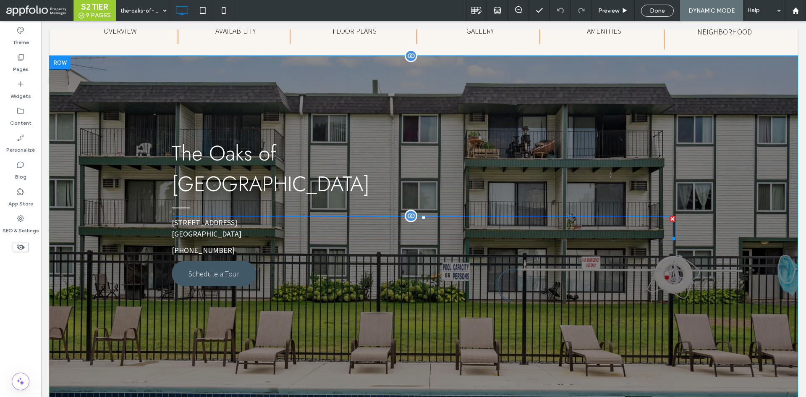
scroll to position [84, 0]
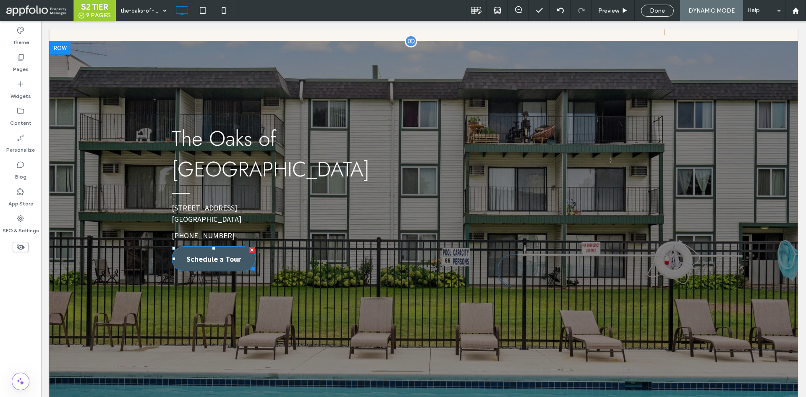
click at [231, 246] on link "Schedule a Tour" at bounding box center [214, 258] width 84 height 25
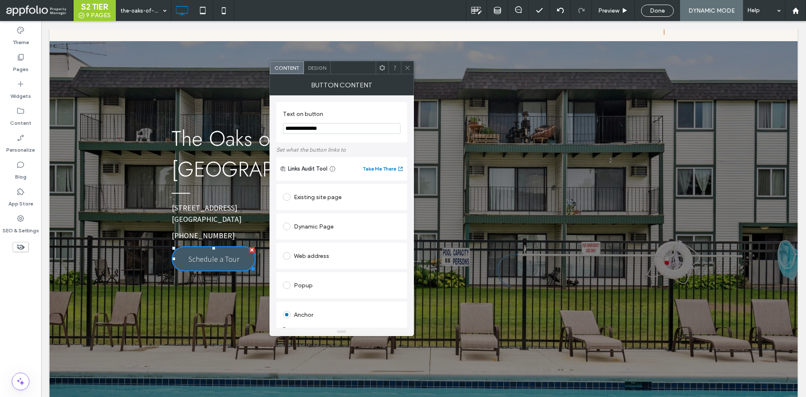
click at [407, 66] on icon at bounding box center [407, 68] width 6 height 6
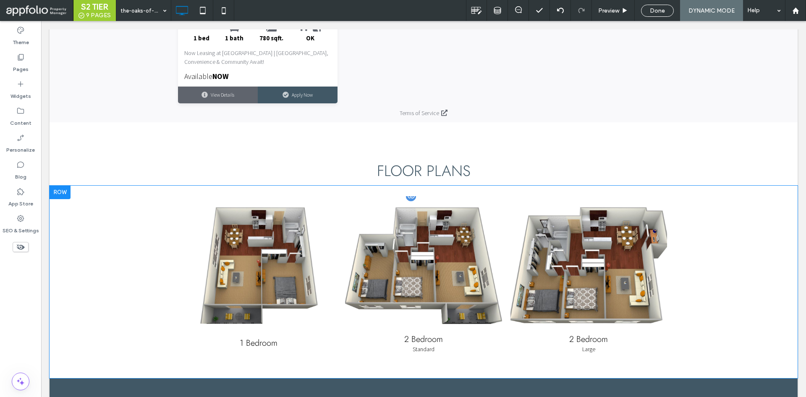
scroll to position [1511, 0]
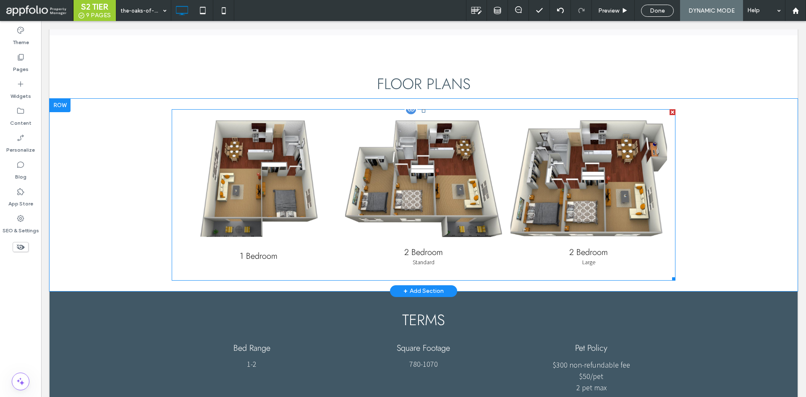
click at [267, 168] on link at bounding box center [258, 179] width 157 height 122
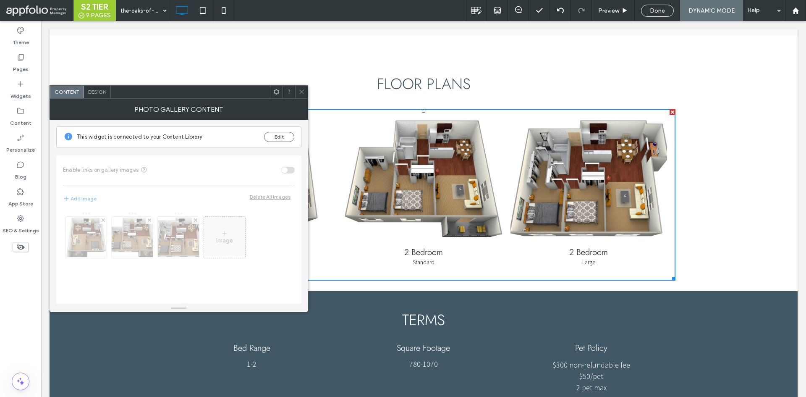
click at [306, 87] on div at bounding box center [301, 92] width 13 height 13
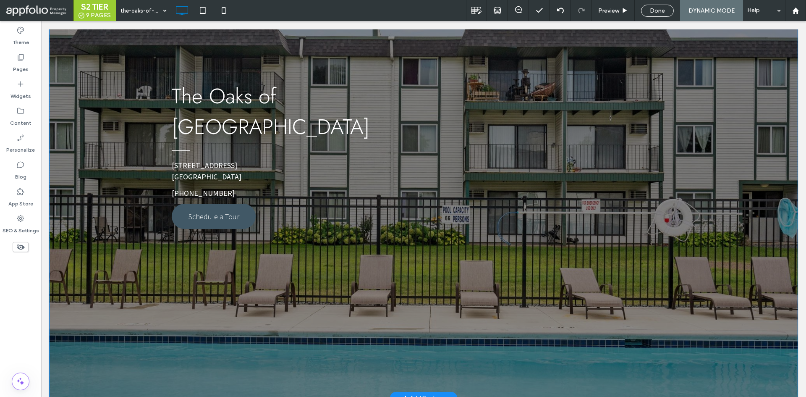
scroll to position [0, 0]
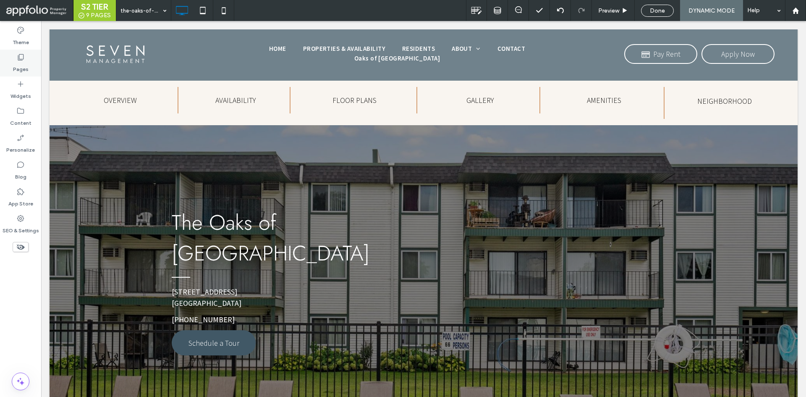
click at [16, 57] on icon at bounding box center [20, 57] width 8 height 8
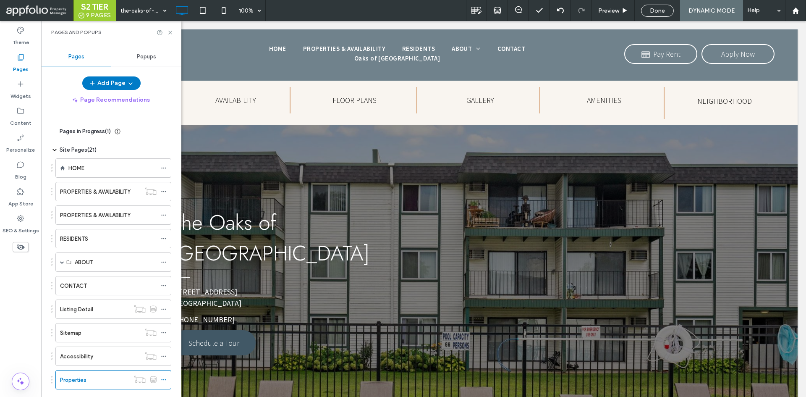
click at [16, 57] on icon at bounding box center [20, 57] width 8 height 8
click at [607, 5] on div "Preview" at bounding box center [613, 10] width 43 height 21
click at [613, 12] on span "Preview" at bounding box center [608, 10] width 21 height 7
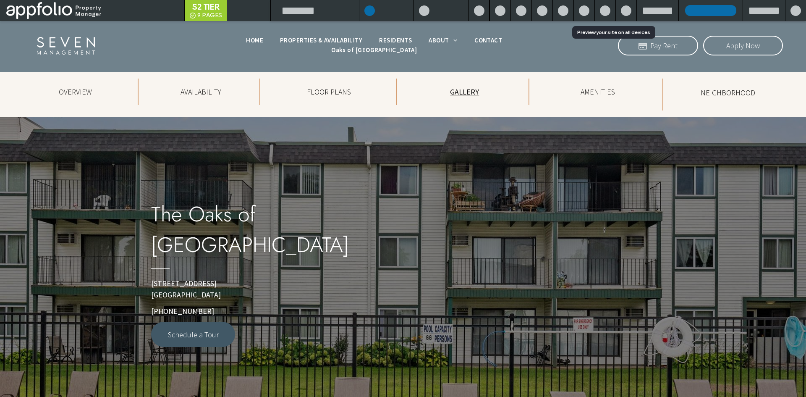
click at [468, 92] on span "GALLERY" at bounding box center [464, 92] width 29 height 10
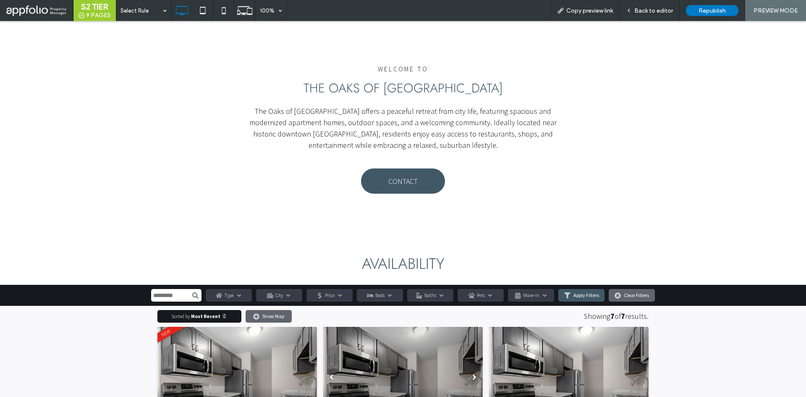
scroll to position [672, 0]
